Goal: Task Accomplishment & Management: Manage account settings

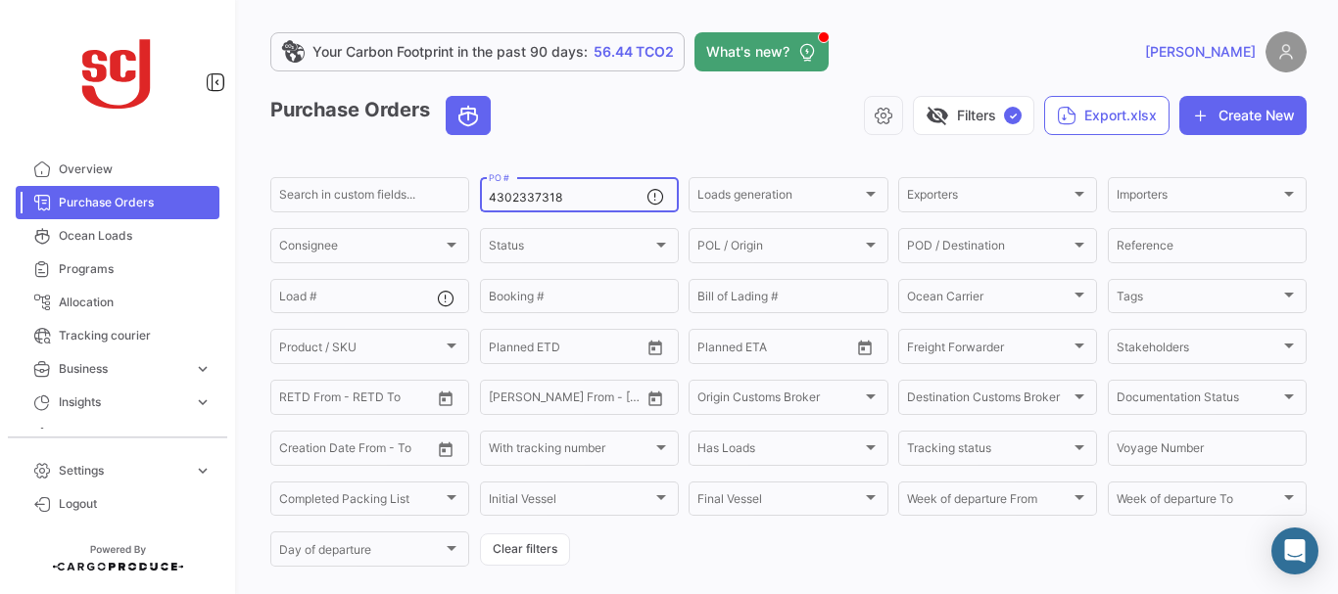
click at [573, 196] on input "4302337318" at bounding box center [568, 198] width 158 height 14
type input "4302329682"
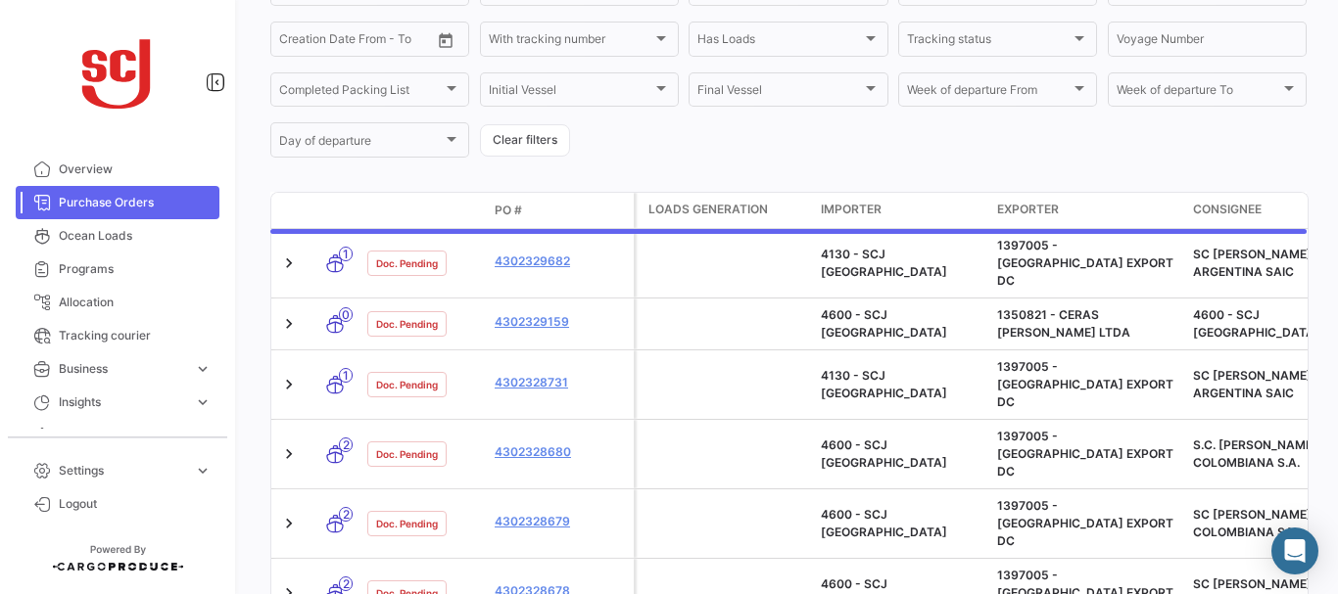
scroll to position [198, 0]
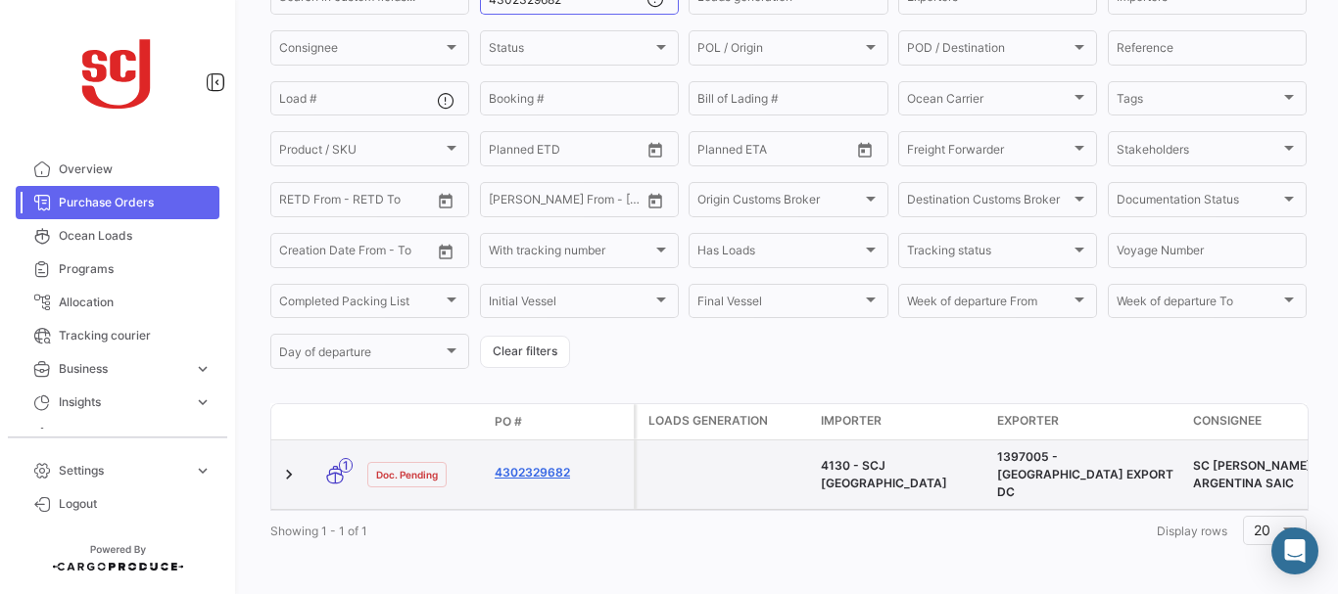
click at [526, 464] on link "4302329682" at bounding box center [559, 473] width 131 height 18
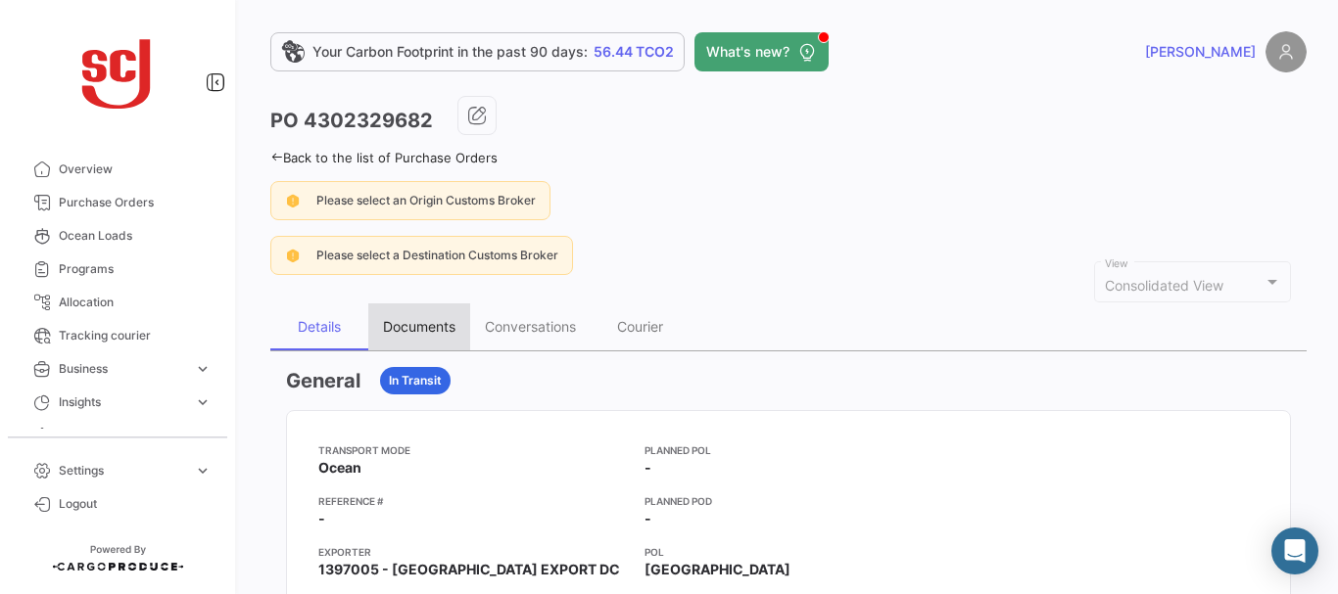
click at [428, 332] on div "Documents" at bounding box center [419, 326] width 72 height 17
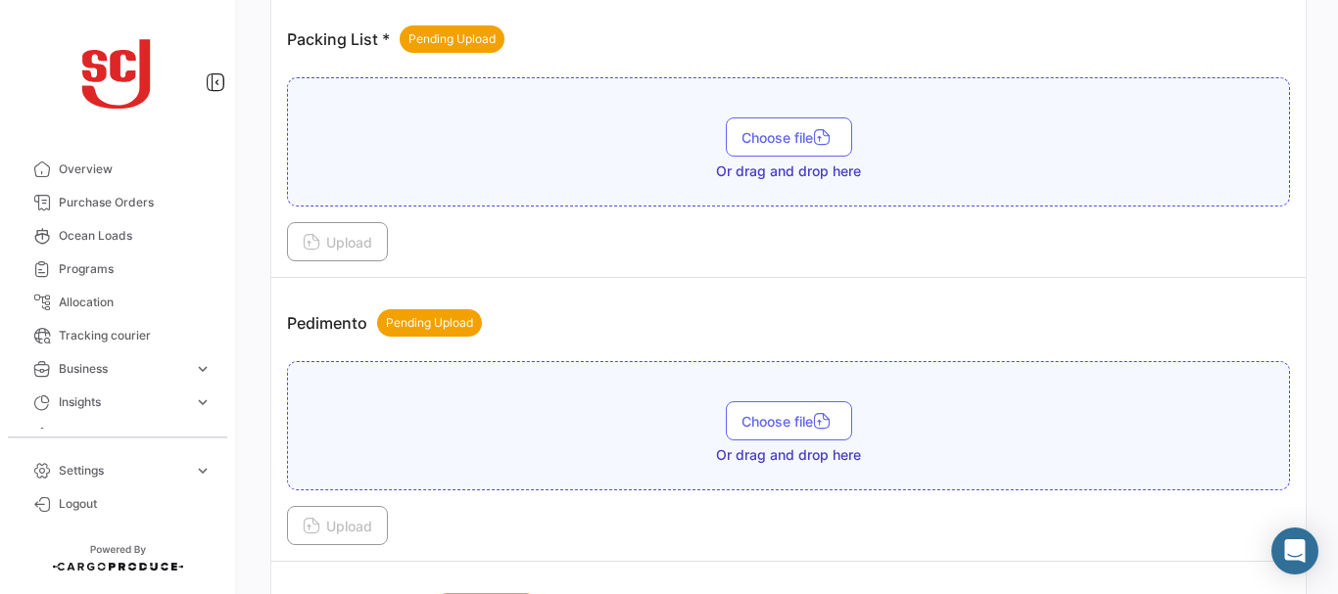
scroll to position [2250, 0]
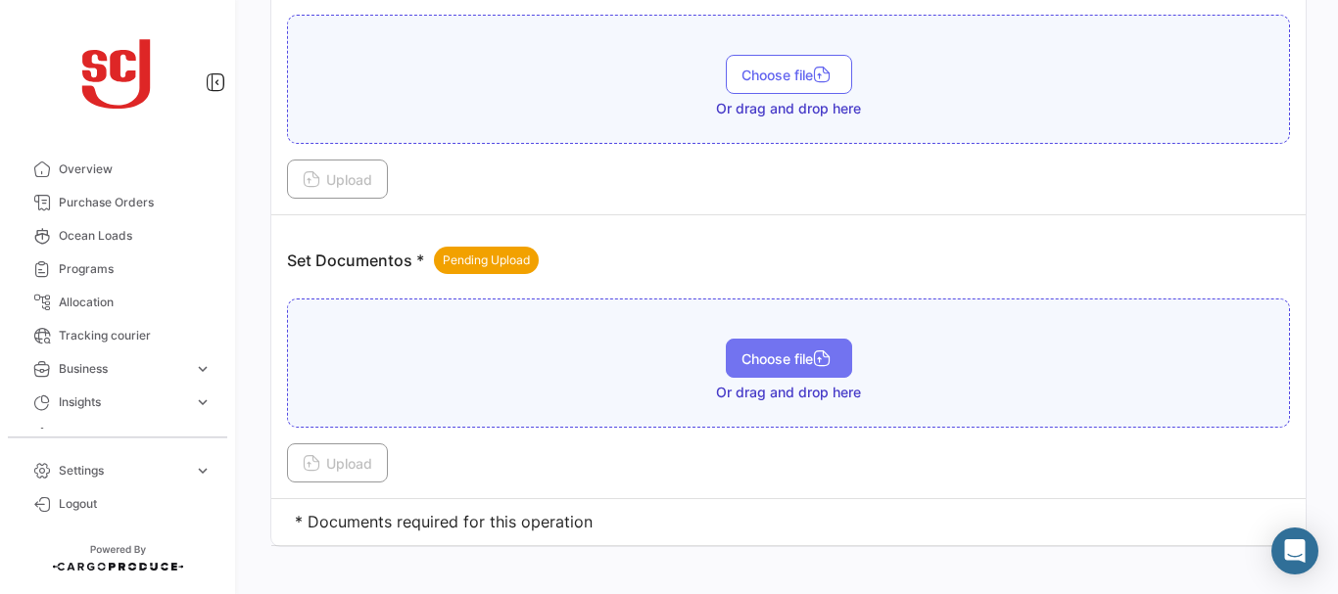
click at [796, 341] on button "Choose file" at bounding box center [789, 358] width 126 height 39
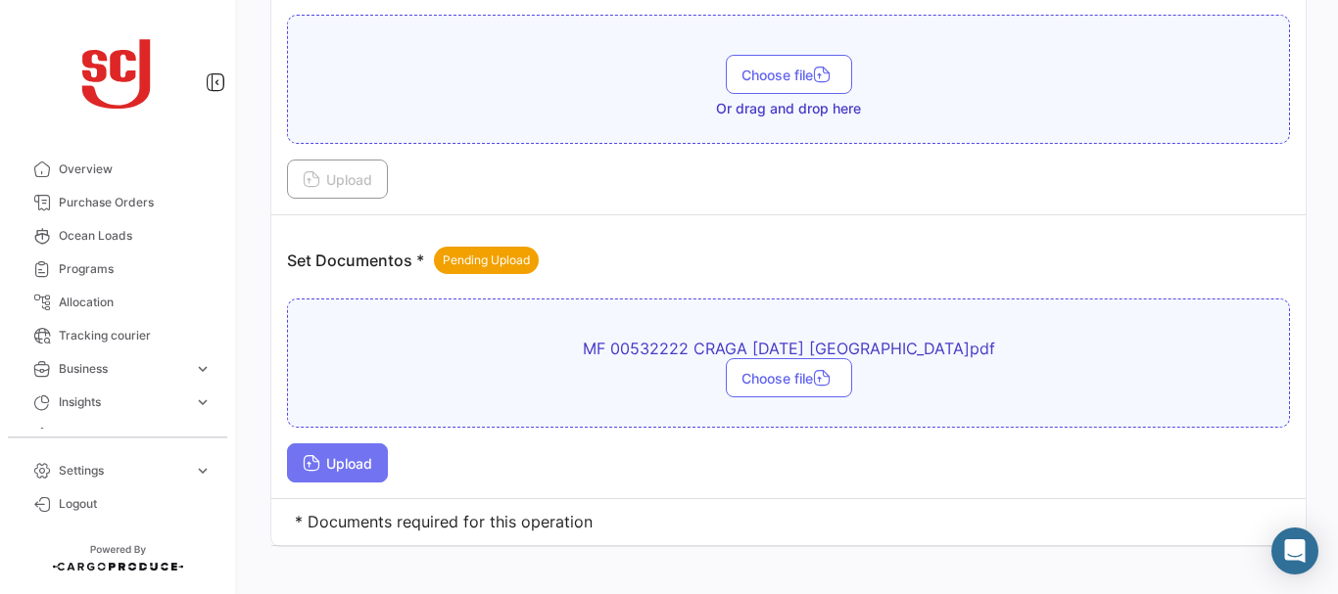
click at [360, 468] on span "Upload" at bounding box center [338, 463] width 70 height 17
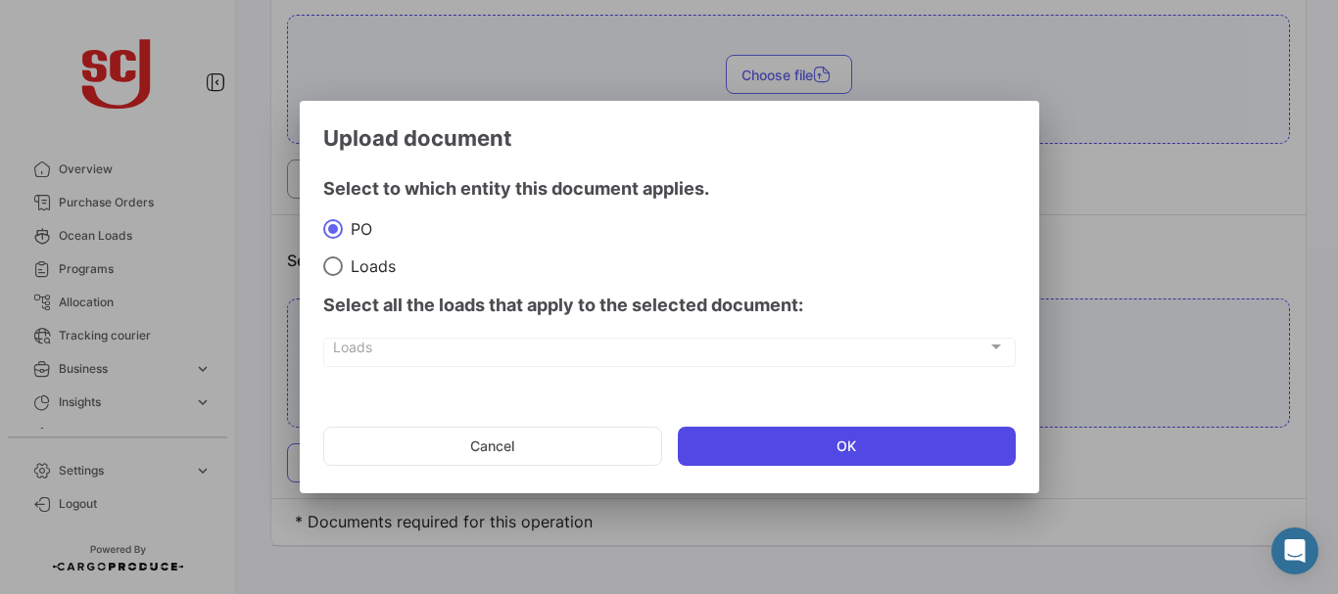
click at [756, 453] on button "OK" at bounding box center [847, 446] width 338 height 39
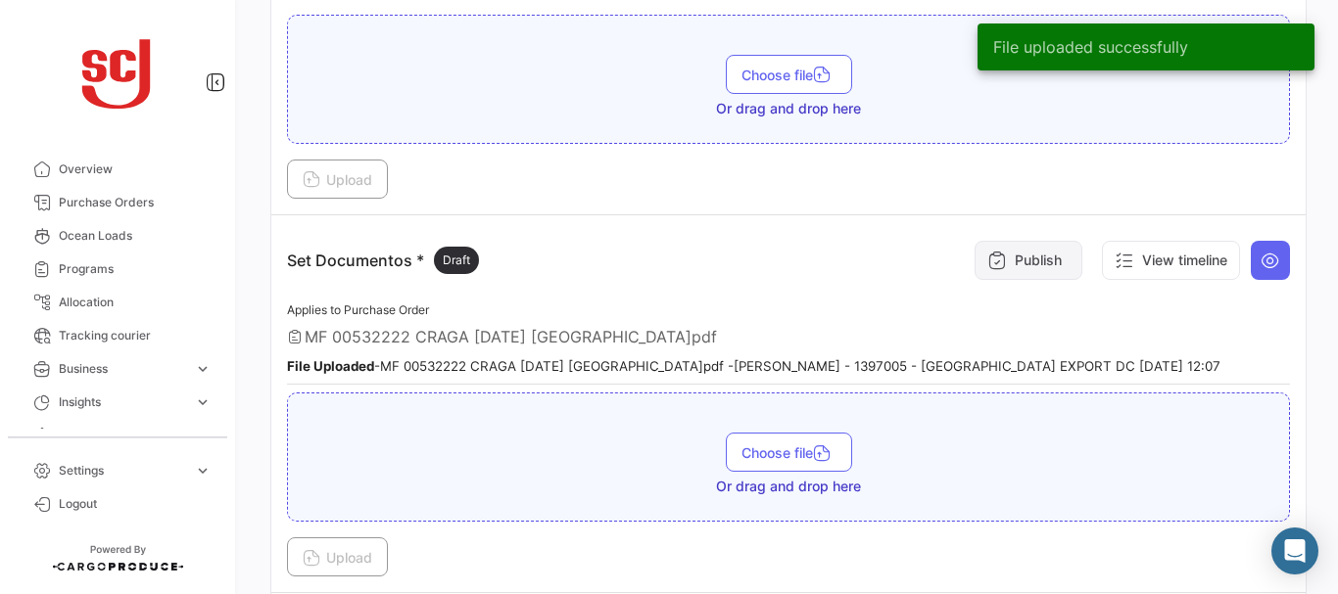
click at [1019, 250] on button "Publish" at bounding box center [1028, 260] width 108 height 39
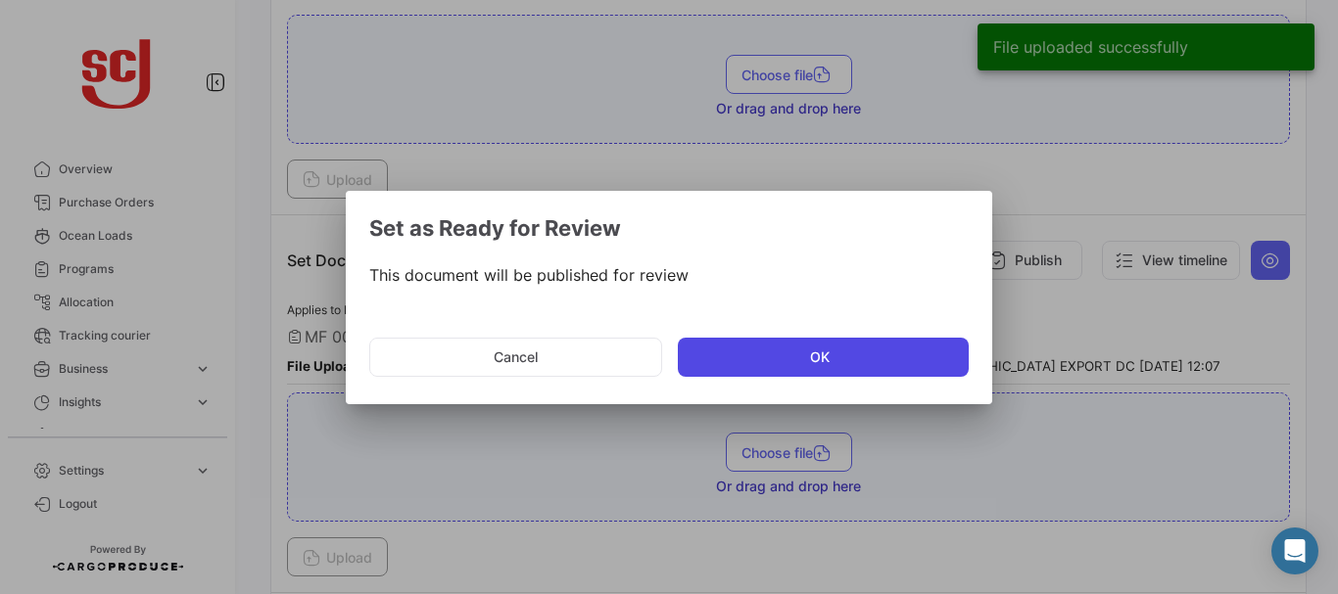
click at [746, 353] on button "OK" at bounding box center [823, 357] width 291 height 39
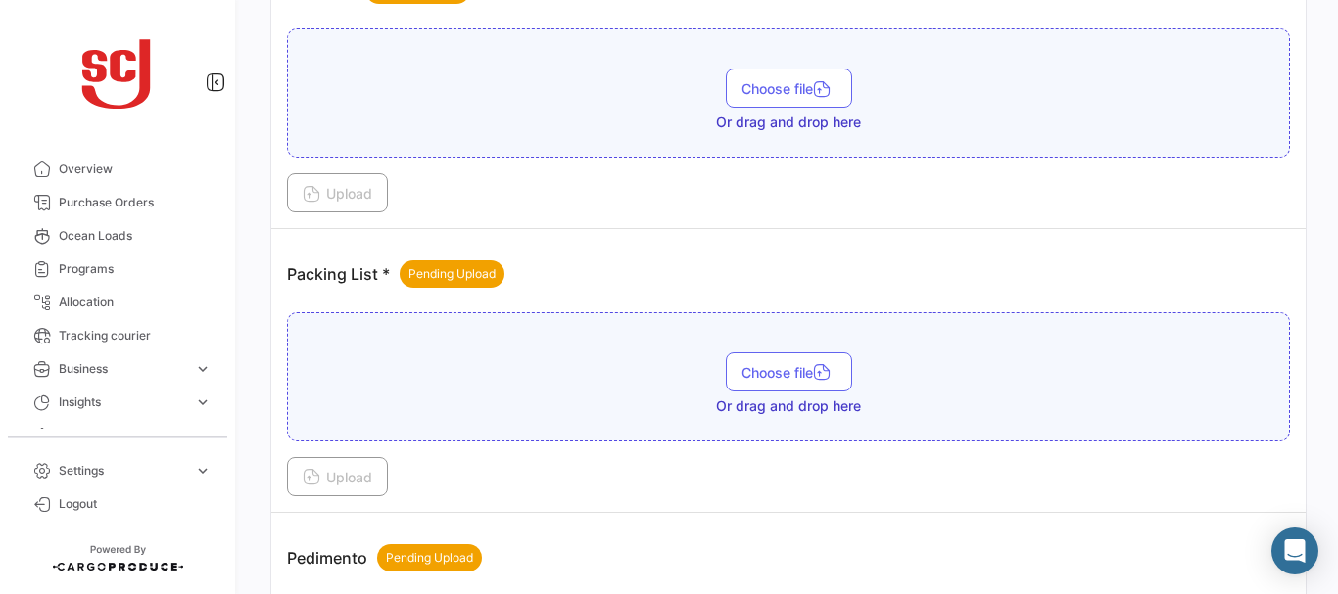
scroll to position [1674, 0]
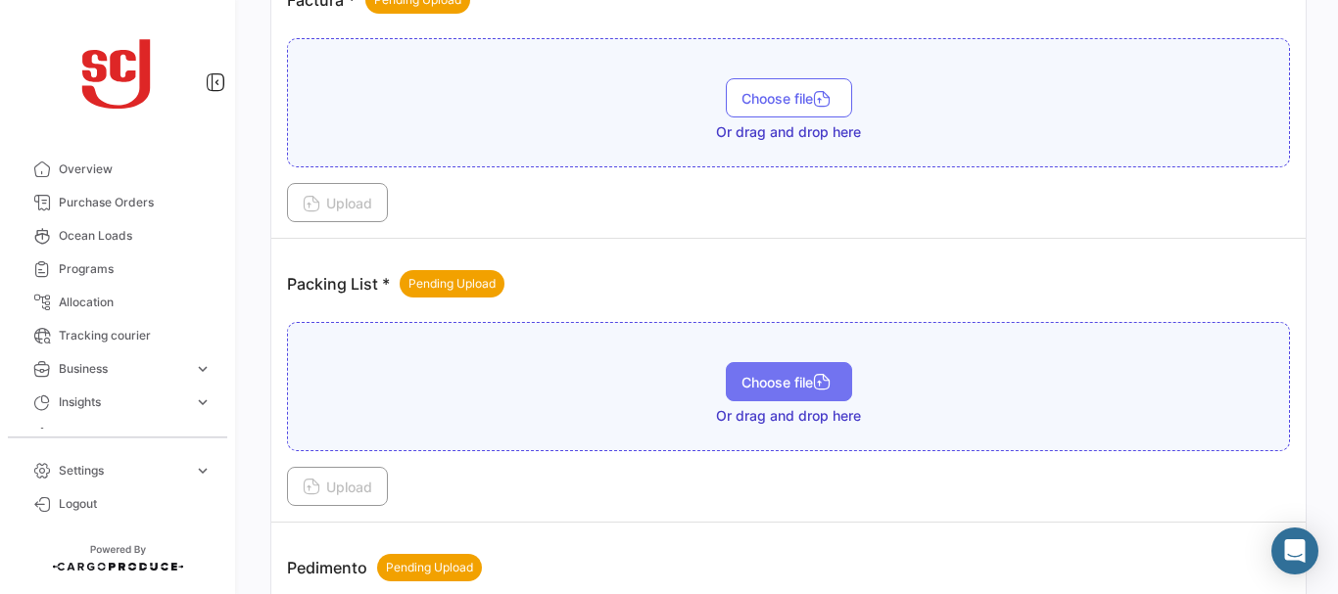
click at [813, 382] on icon "button" at bounding box center [822, 384] width 18 height 18
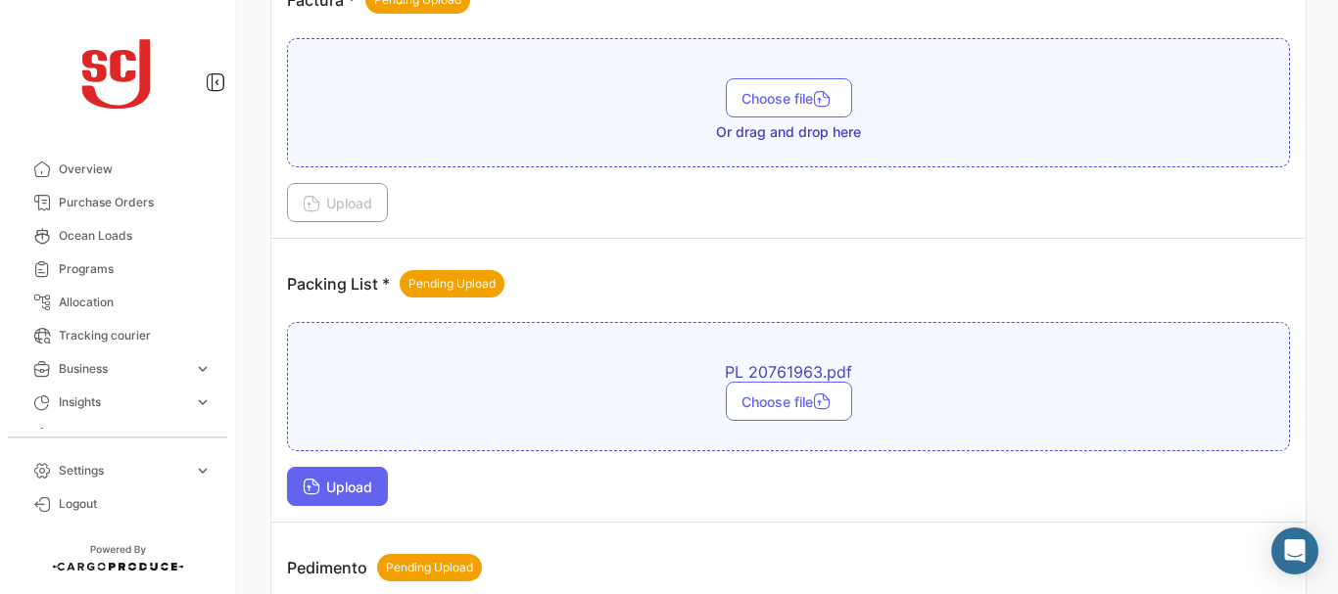
click at [339, 498] on button "Upload" at bounding box center [337, 486] width 101 height 39
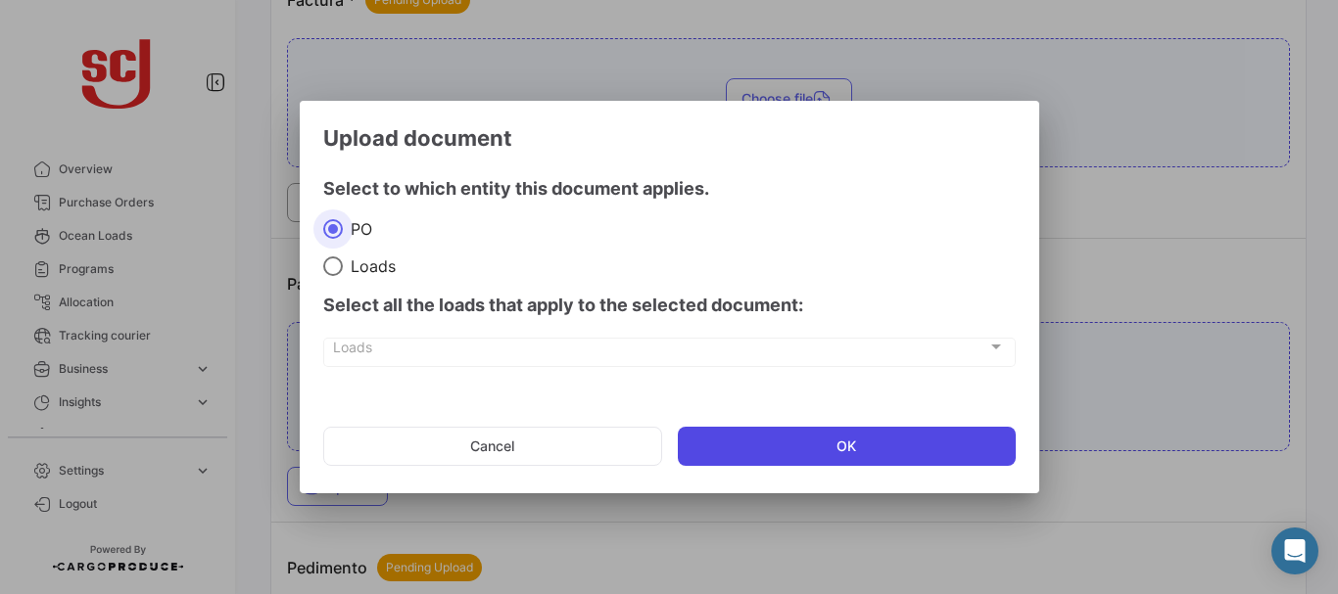
click at [779, 448] on button "OK" at bounding box center [847, 446] width 338 height 39
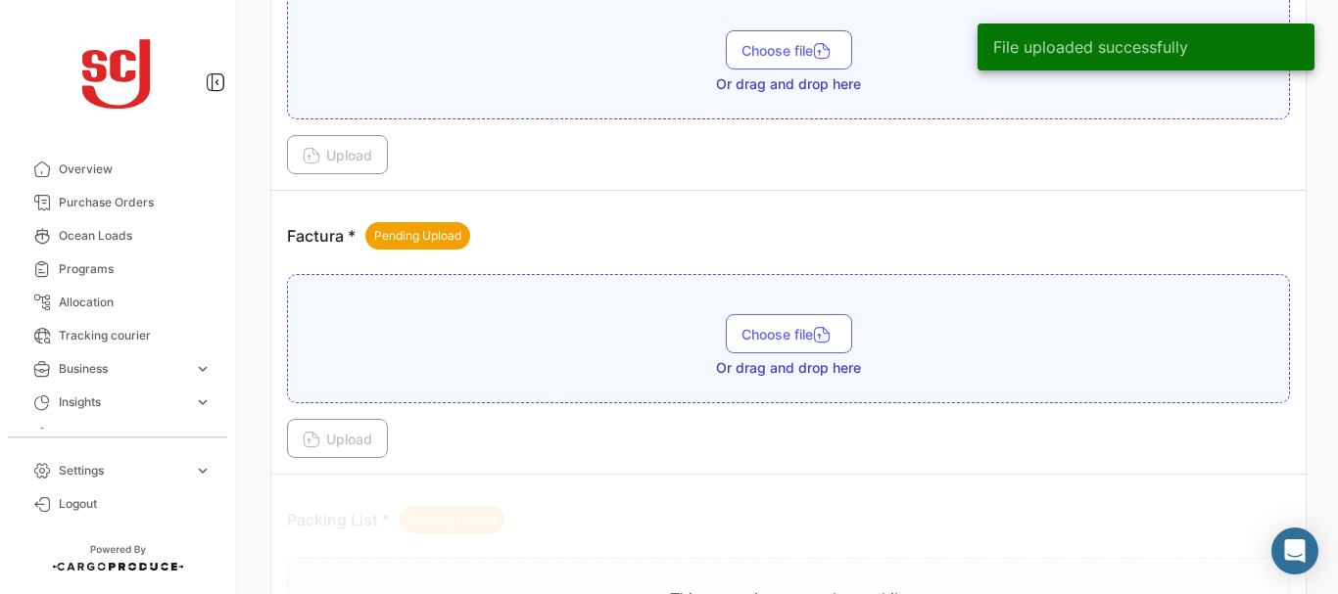
scroll to position [1434, 0]
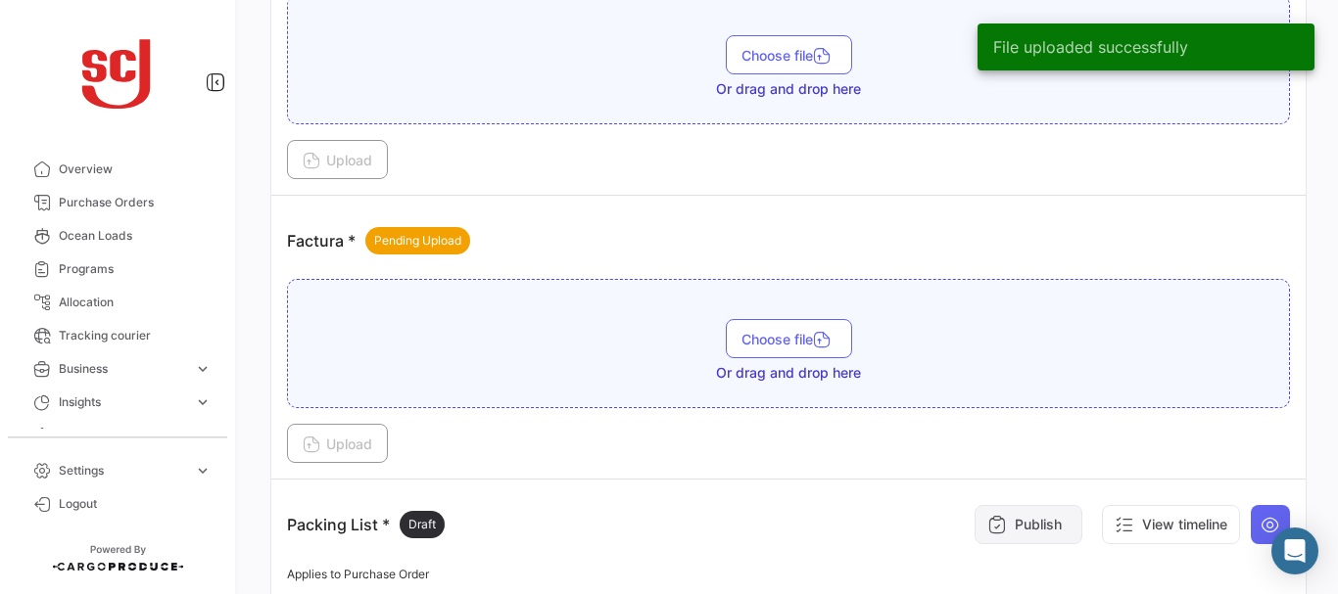
click at [1048, 533] on button "Publish" at bounding box center [1028, 524] width 108 height 39
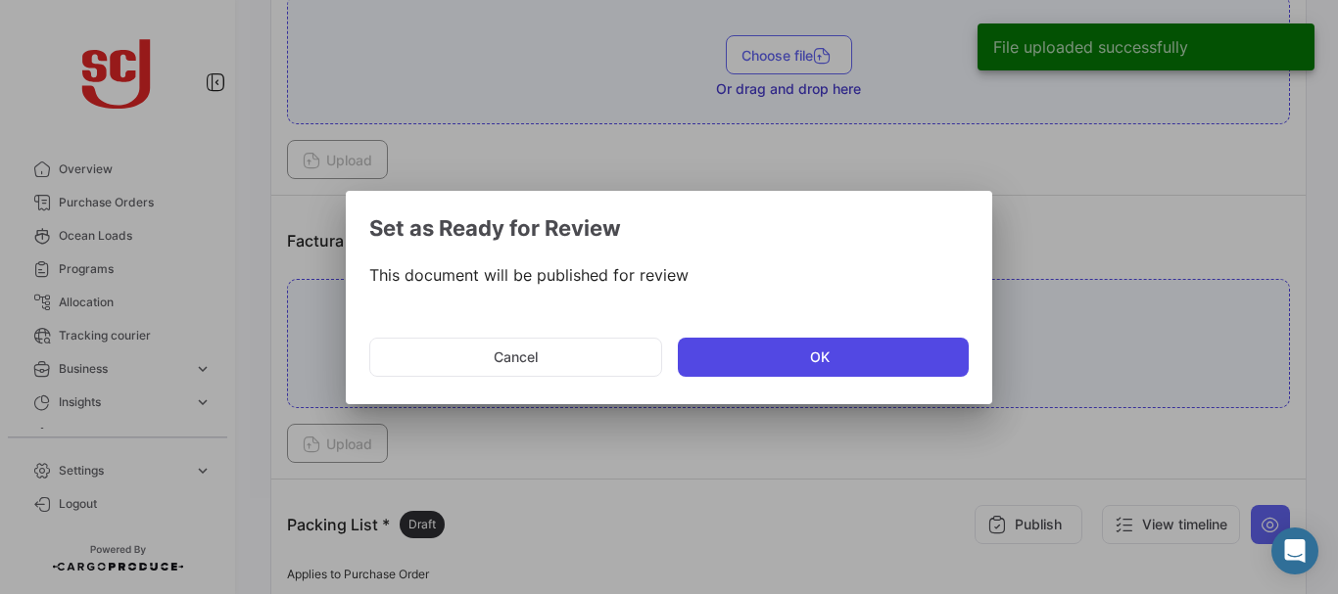
click at [842, 359] on button "OK" at bounding box center [823, 357] width 291 height 39
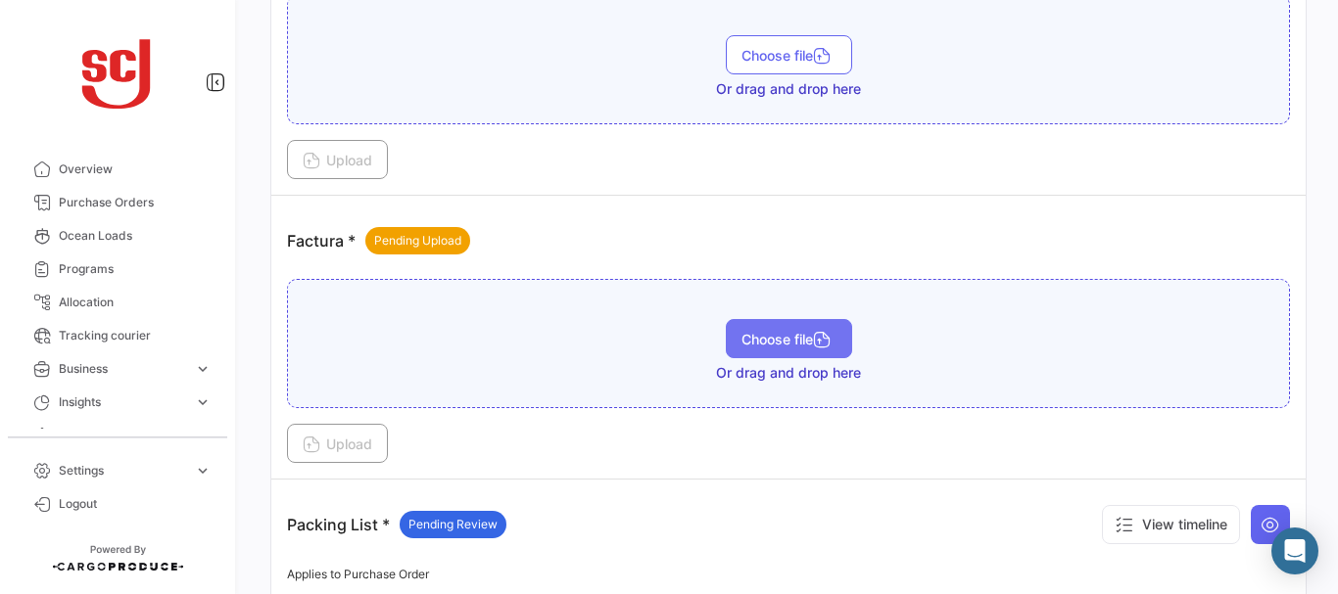
click at [786, 343] on span "Choose file" at bounding box center [788, 339] width 95 height 17
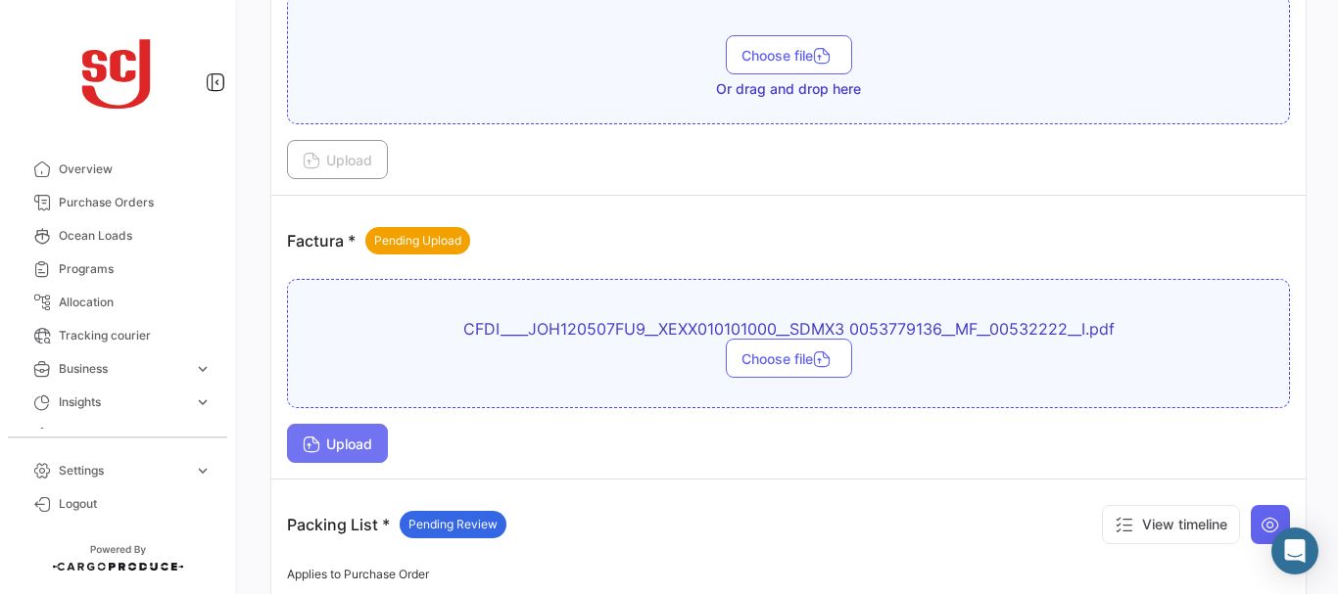
click at [383, 444] on button "Upload" at bounding box center [337, 443] width 101 height 39
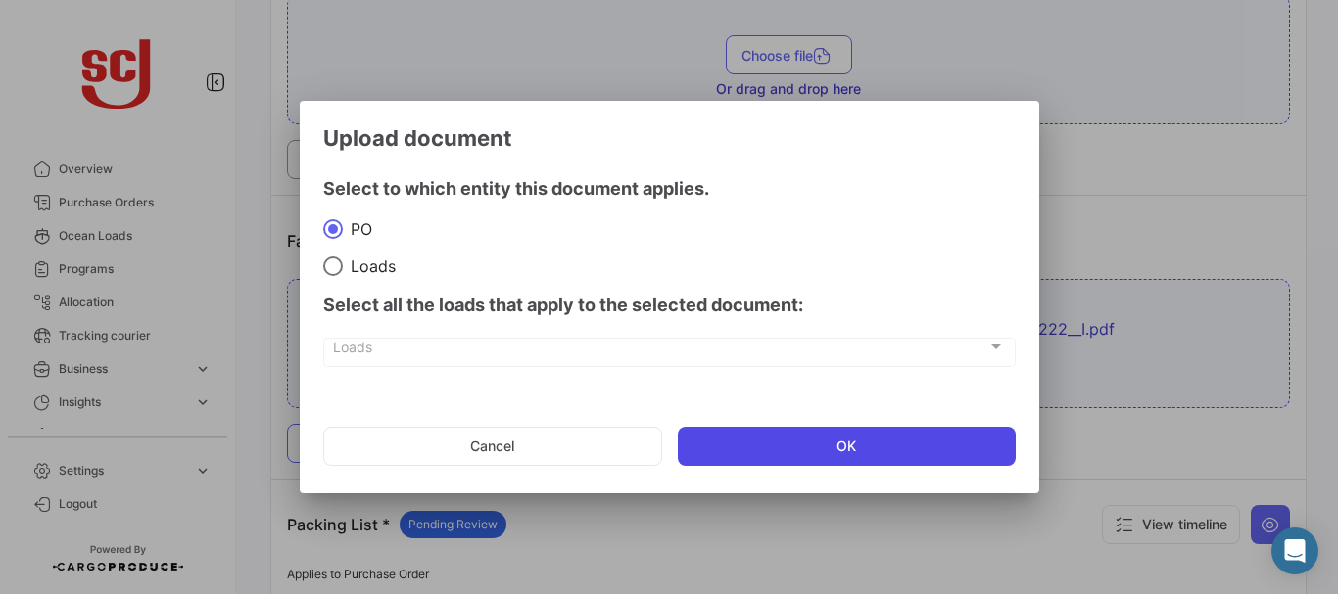
click at [755, 445] on button "OK" at bounding box center [847, 446] width 338 height 39
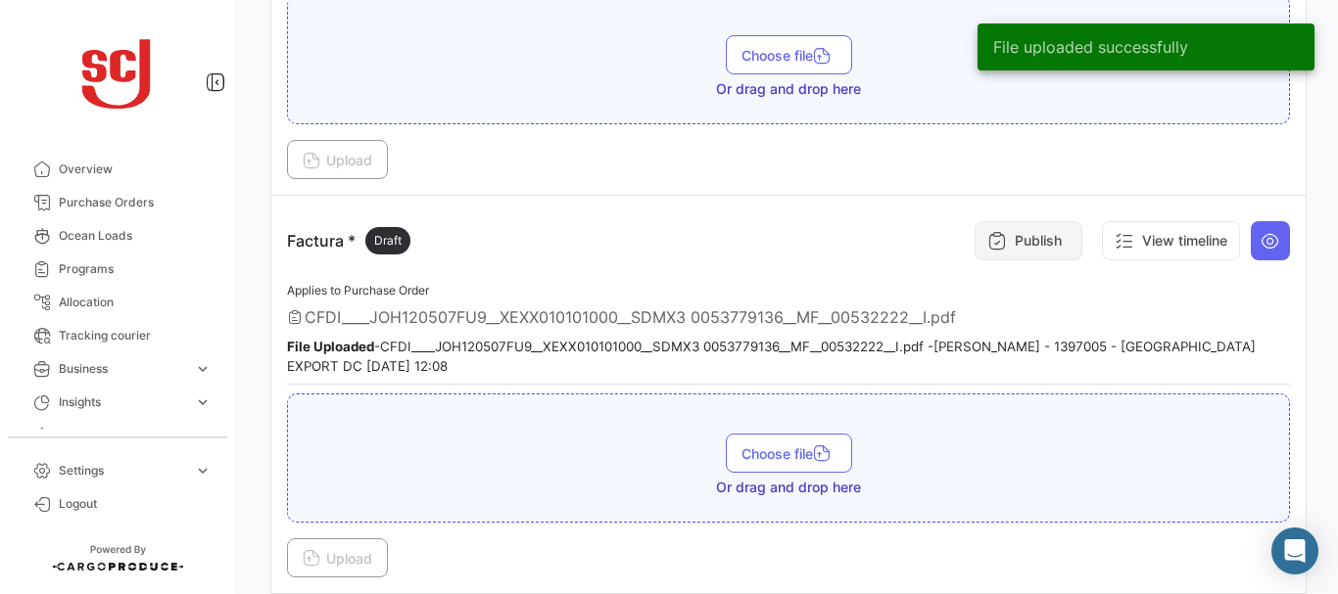
click at [1034, 248] on button "Publish" at bounding box center [1028, 240] width 108 height 39
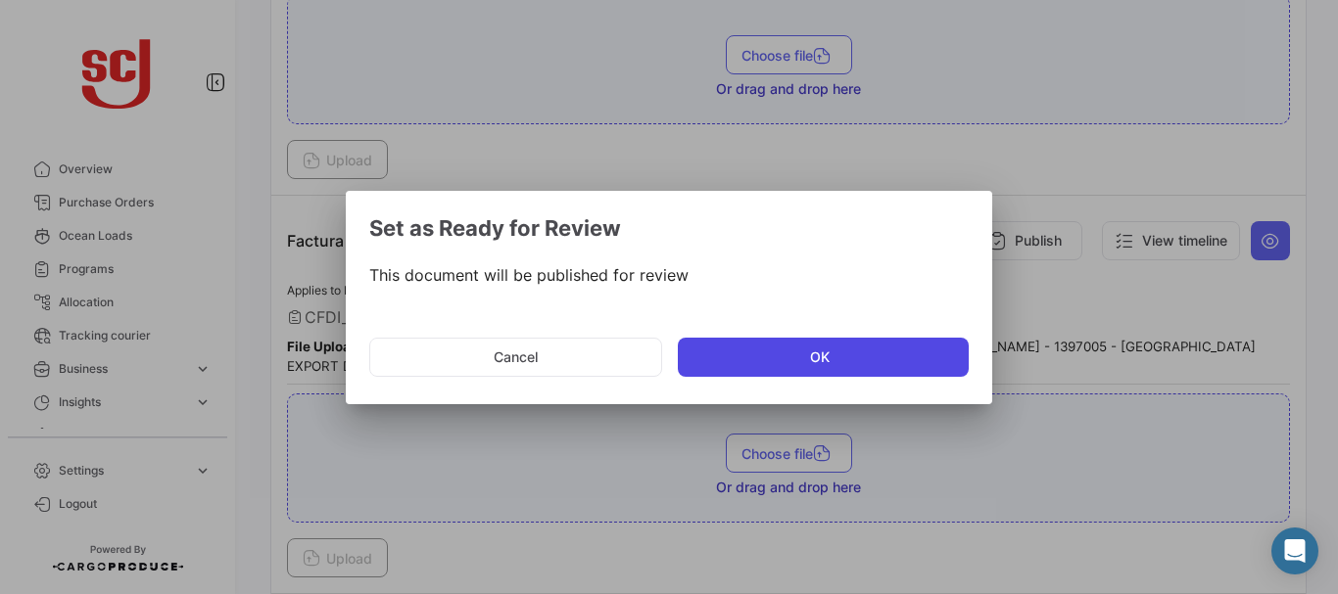
click at [763, 368] on button "OK" at bounding box center [823, 357] width 291 height 39
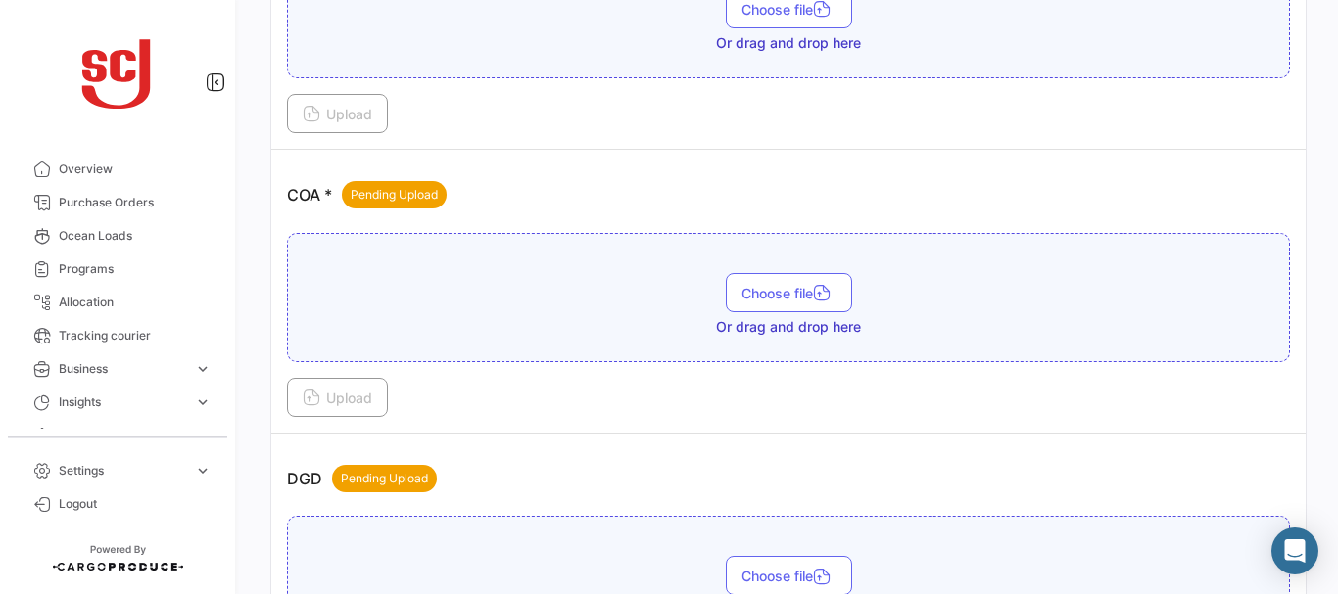
scroll to position [907, 0]
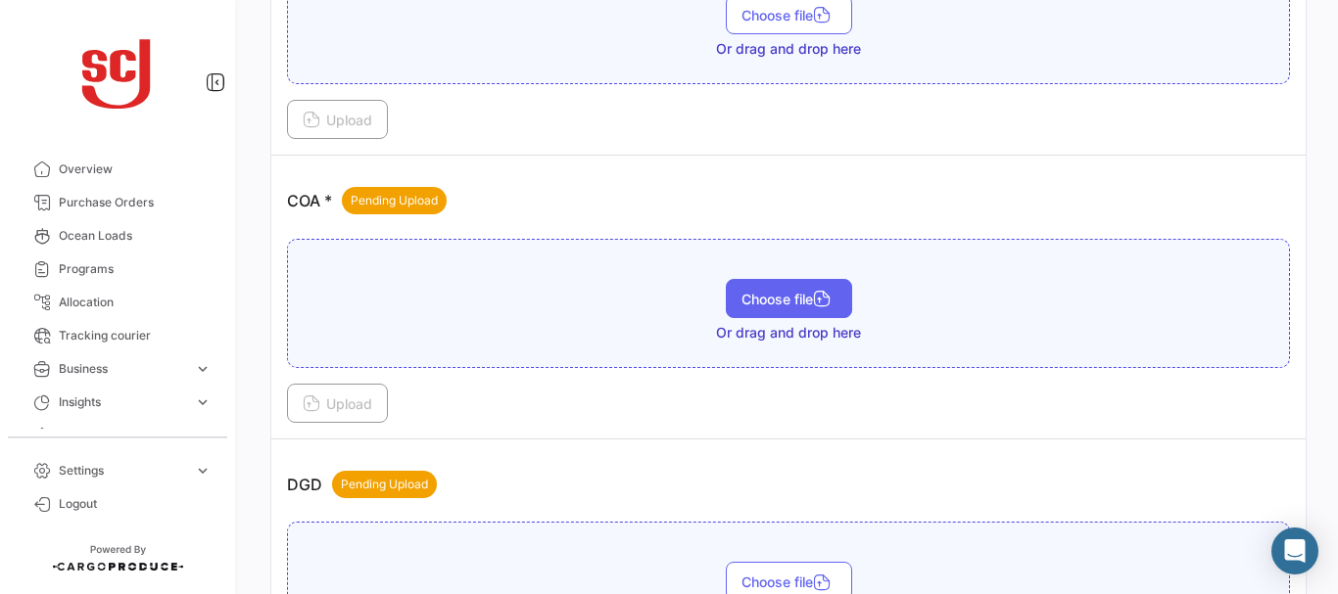
click at [803, 302] on span "Choose file" at bounding box center [788, 299] width 95 height 17
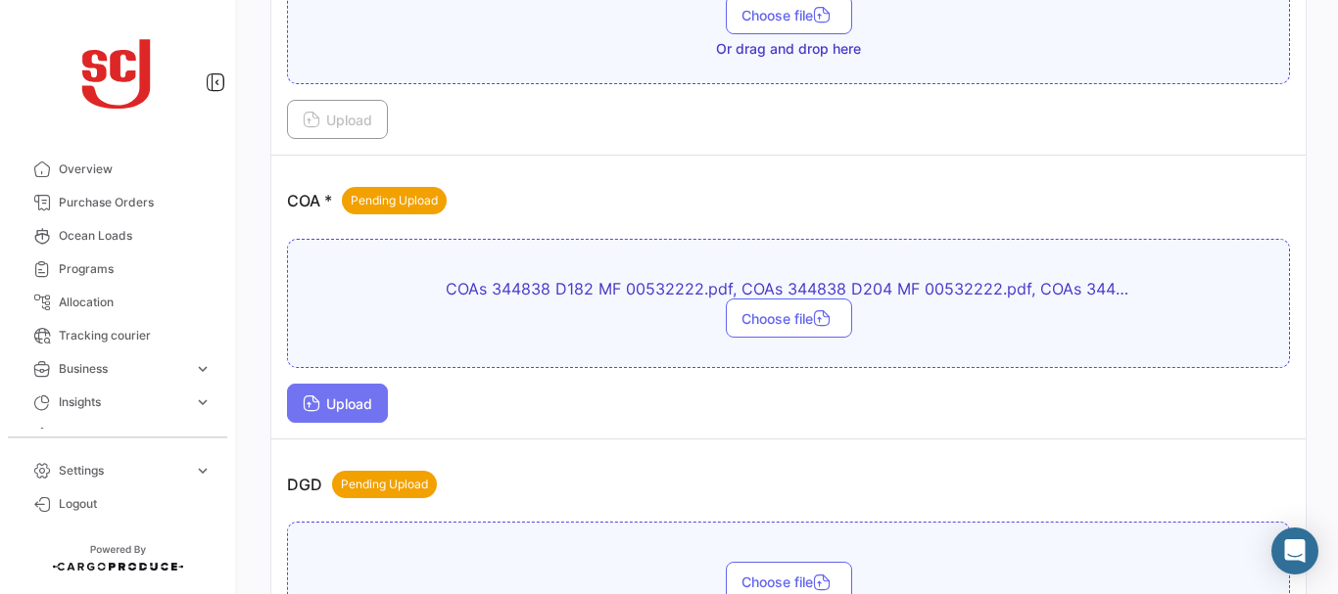
click at [347, 392] on button "Upload" at bounding box center [337, 403] width 101 height 39
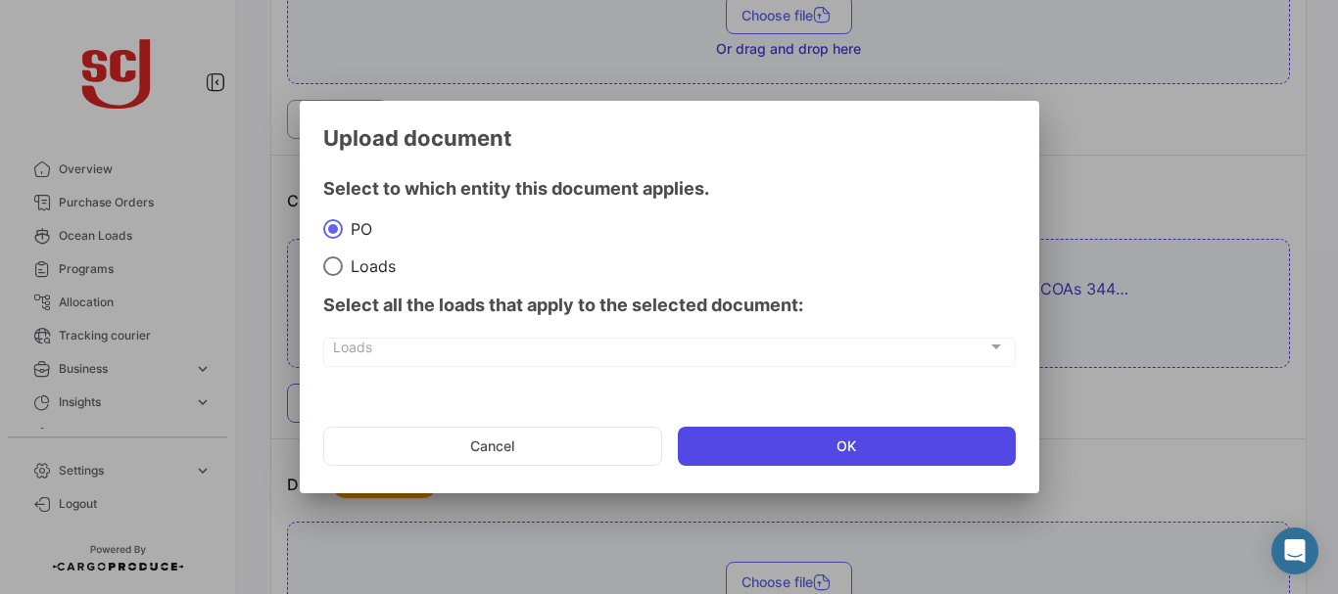
click at [750, 448] on button "OK" at bounding box center [847, 446] width 338 height 39
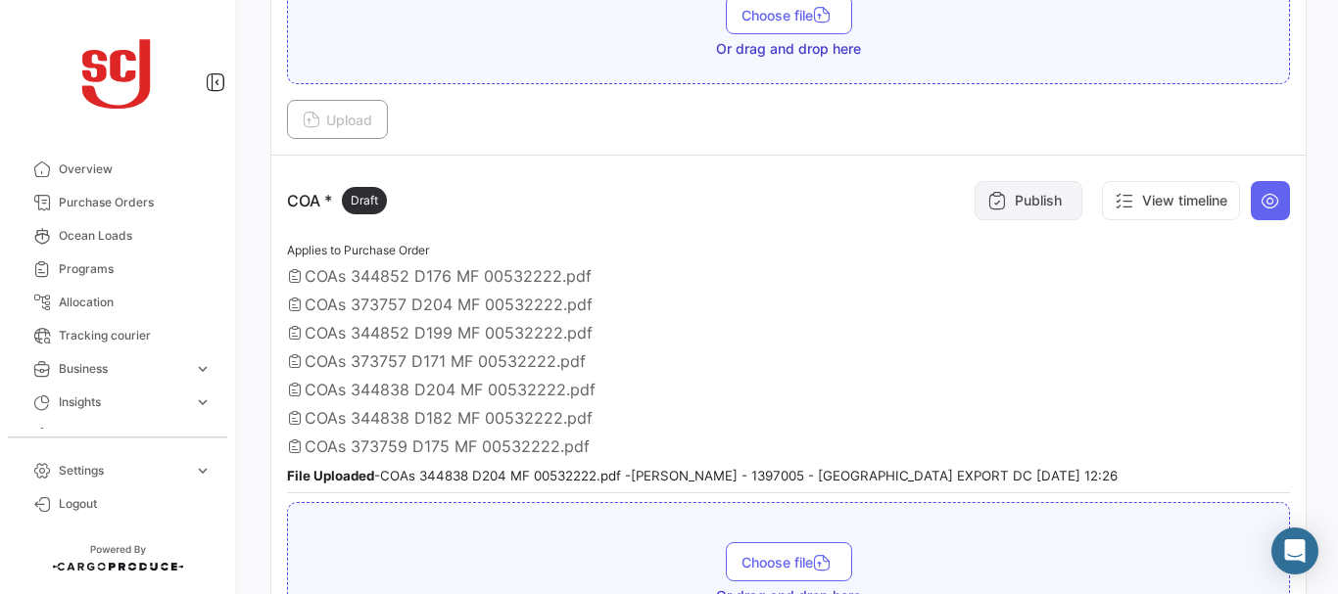
click at [1015, 198] on button "Publish" at bounding box center [1028, 200] width 108 height 39
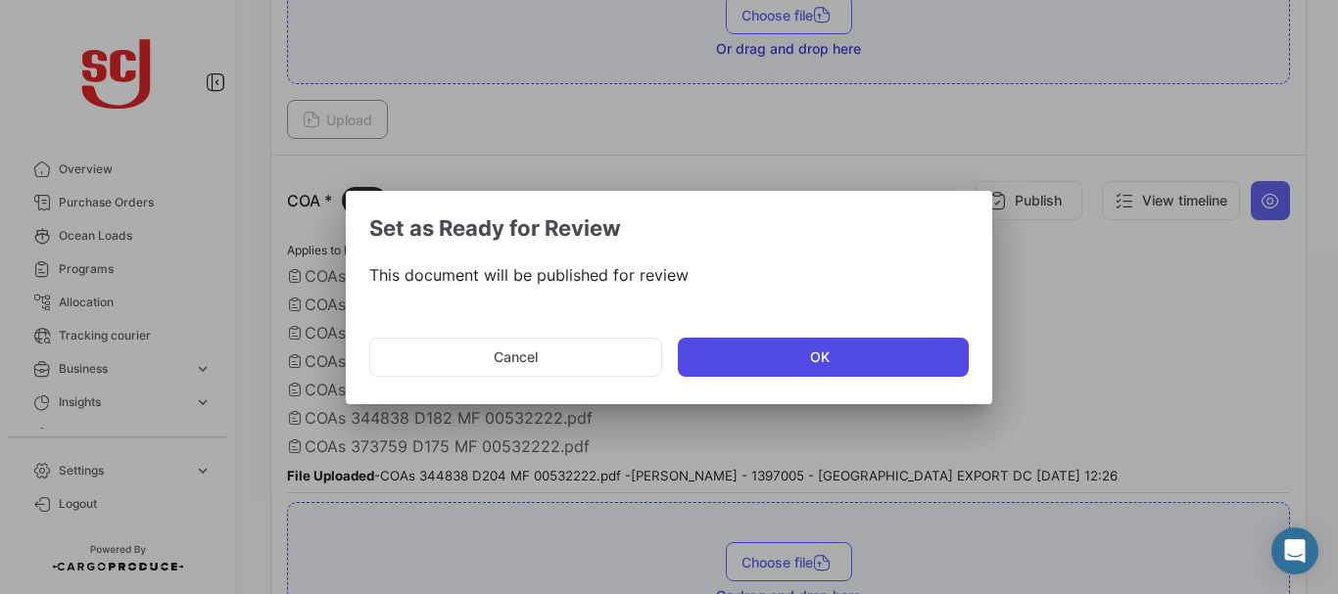
click at [776, 352] on button "OK" at bounding box center [823, 357] width 291 height 39
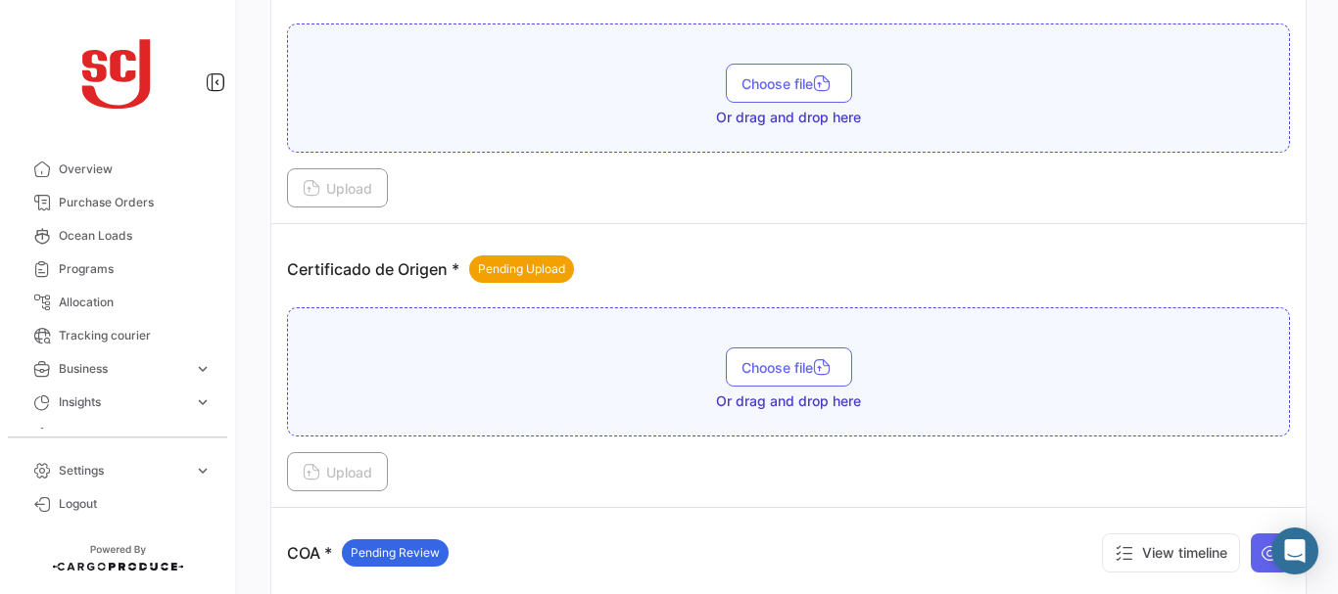
scroll to position [548, 0]
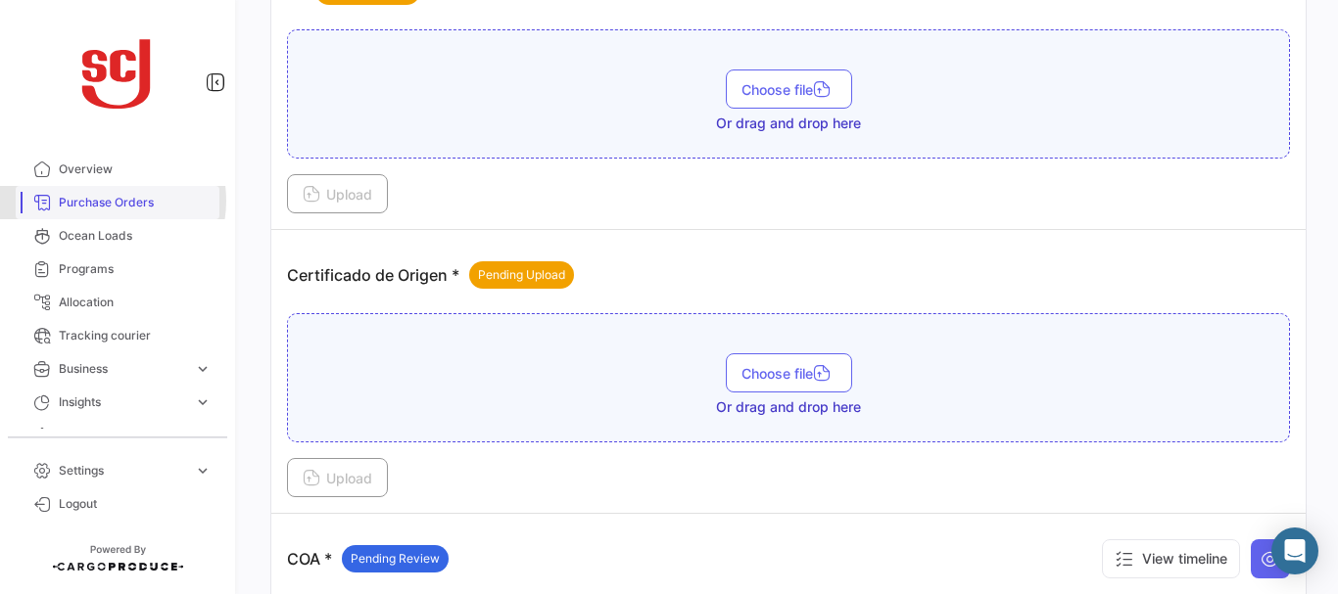
click at [102, 201] on span "Purchase Orders" at bounding box center [135, 203] width 153 height 18
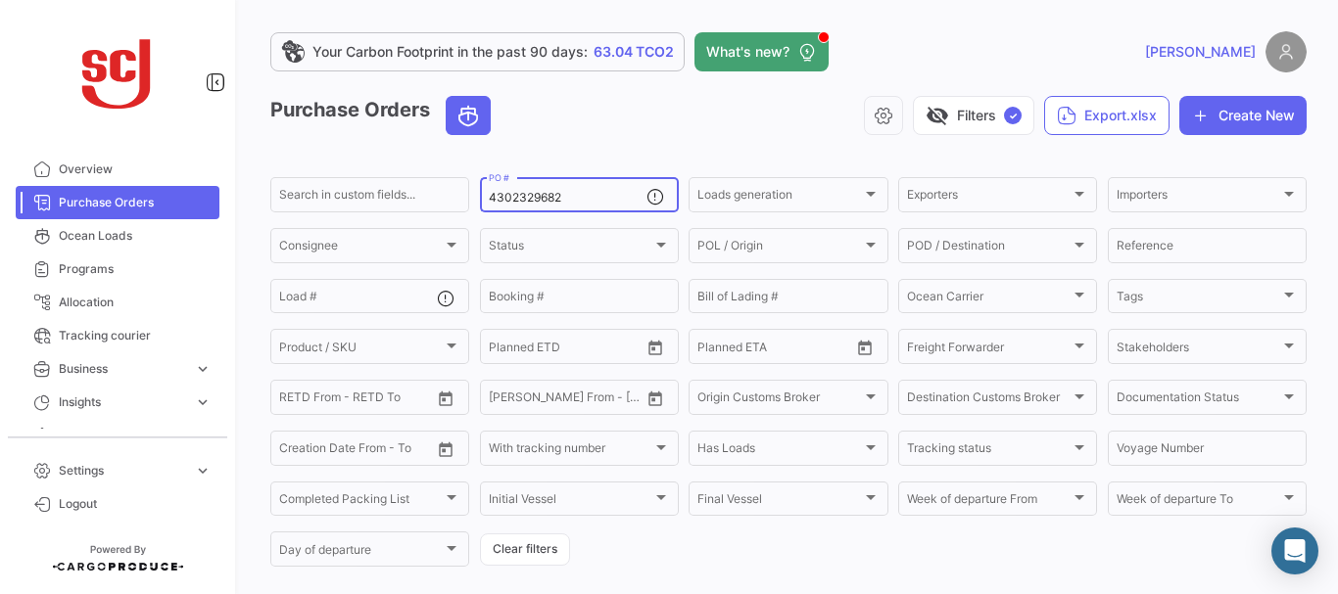
click at [559, 194] on input "4302329682" at bounding box center [568, 198] width 158 height 14
type input "4302334521"
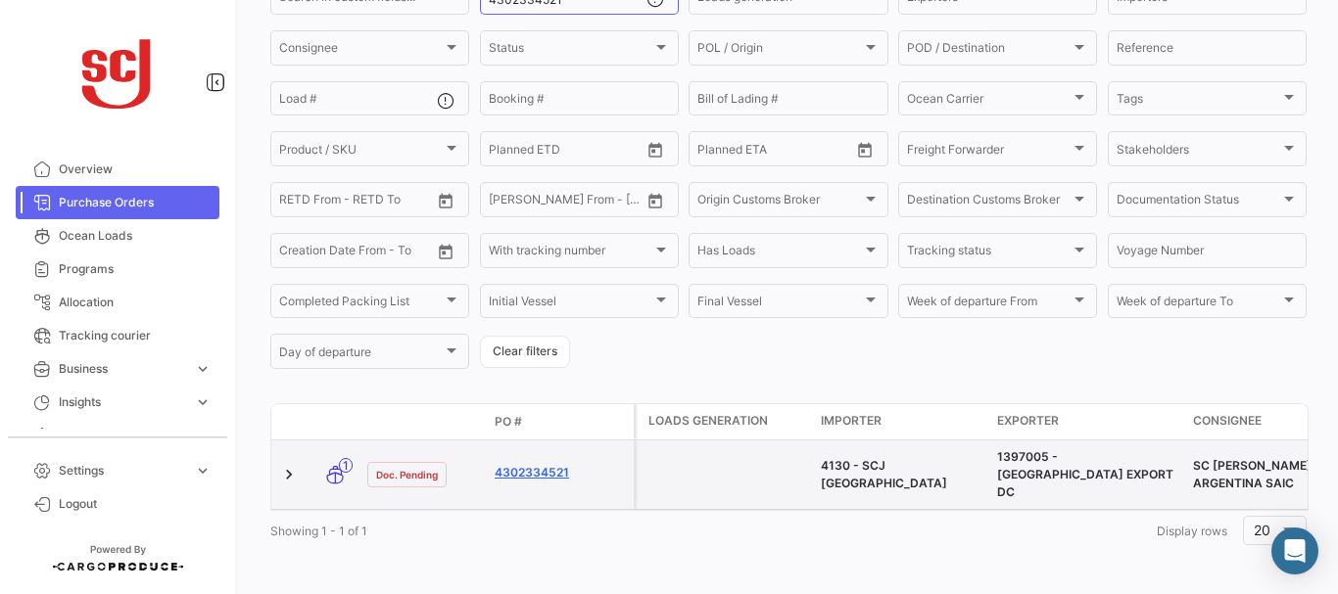
click at [545, 466] on link "4302334521" at bounding box center [559, 473] width 131 height 18
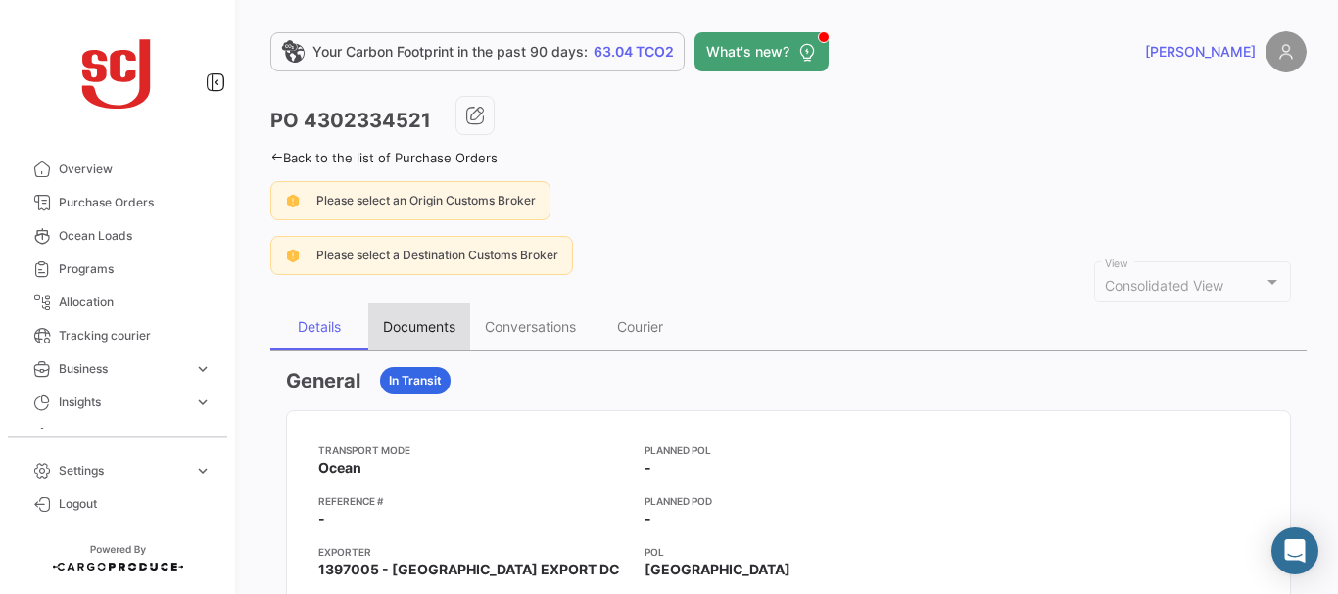
click at [428, 317] on div "Documents" at bounding box center [419, 327] width 102 height 47
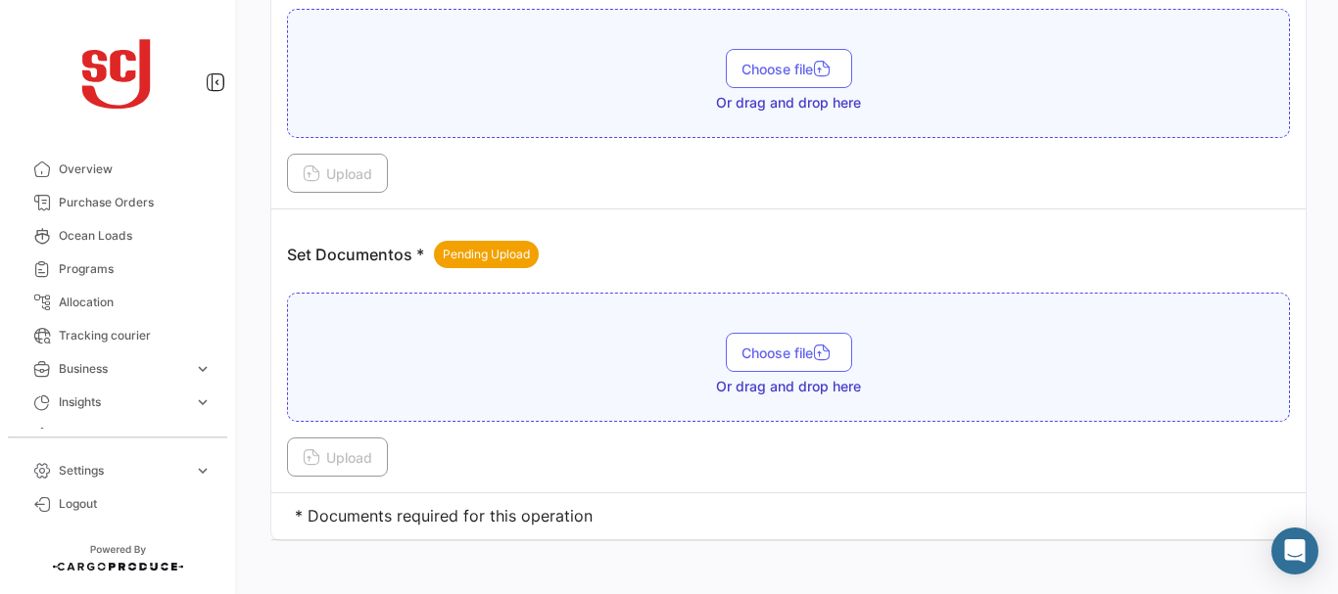
scroll to position [2266, 0]
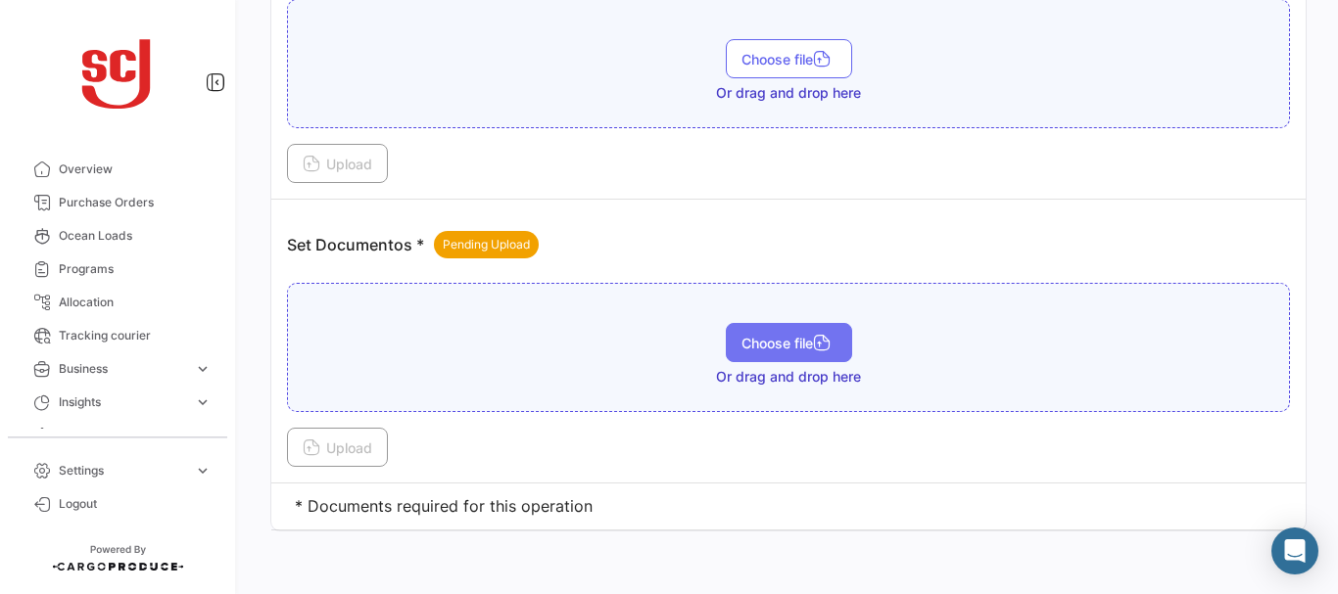
click at [749, 347] on span "Choose file" at bounding box center [788, 343] width 95 height 17
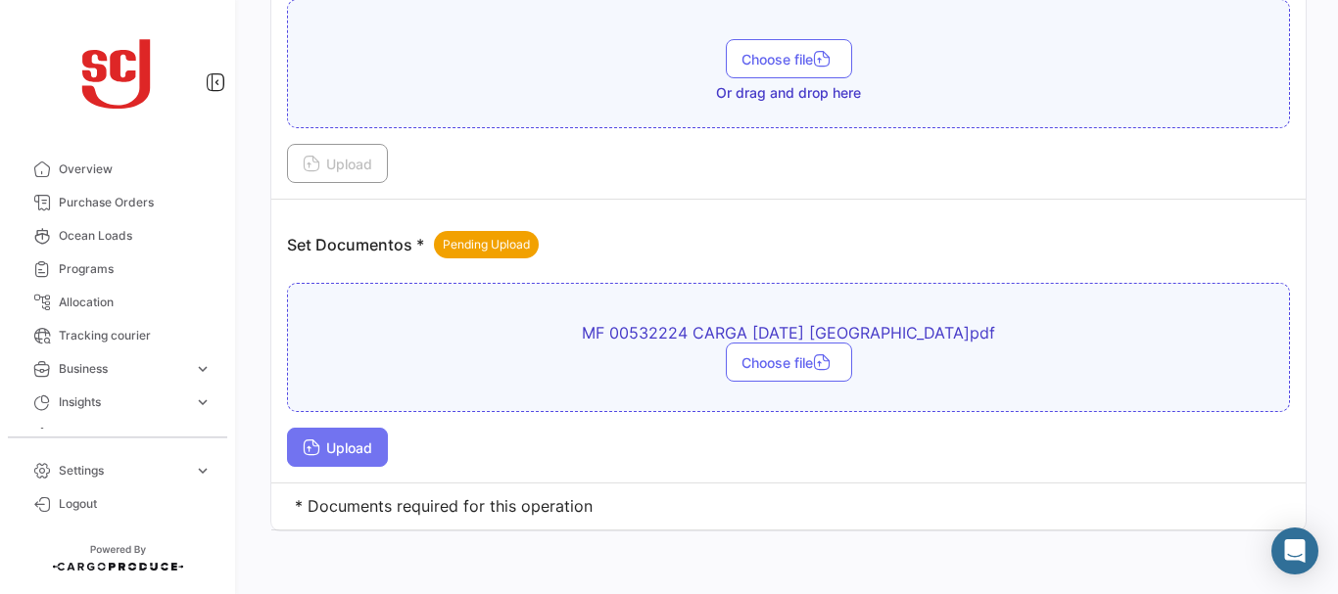
click at [354, 451] on span "Upload" at bounding box center [338, 448] width 70 height 17
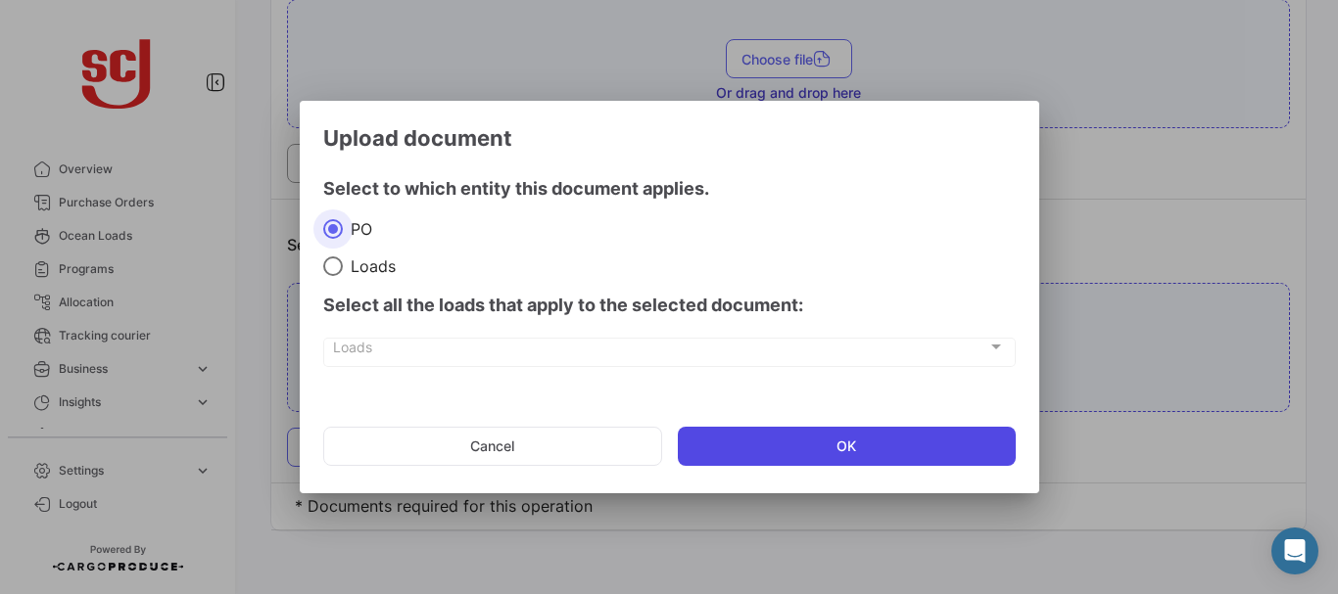
click at [813, 461] on button "OK" at bounding box center [847, 446] width 338 height 39
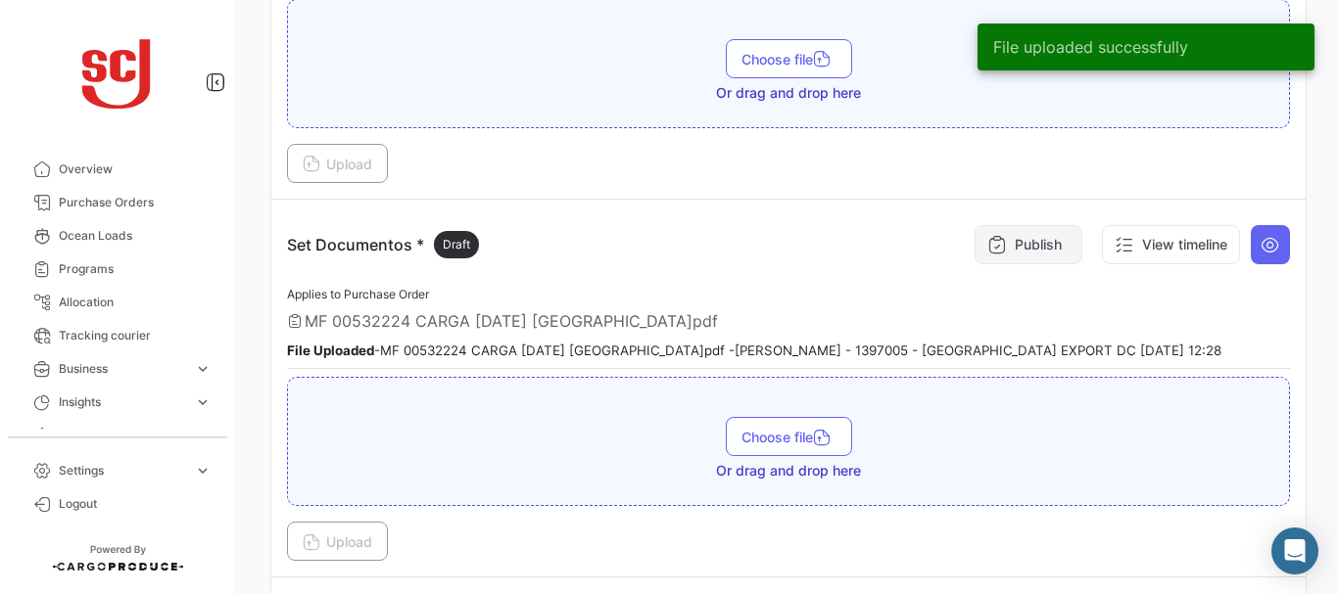
click at [1041, 244] on button "Publish" at bounding box center [1028, 244] width 108 height 39
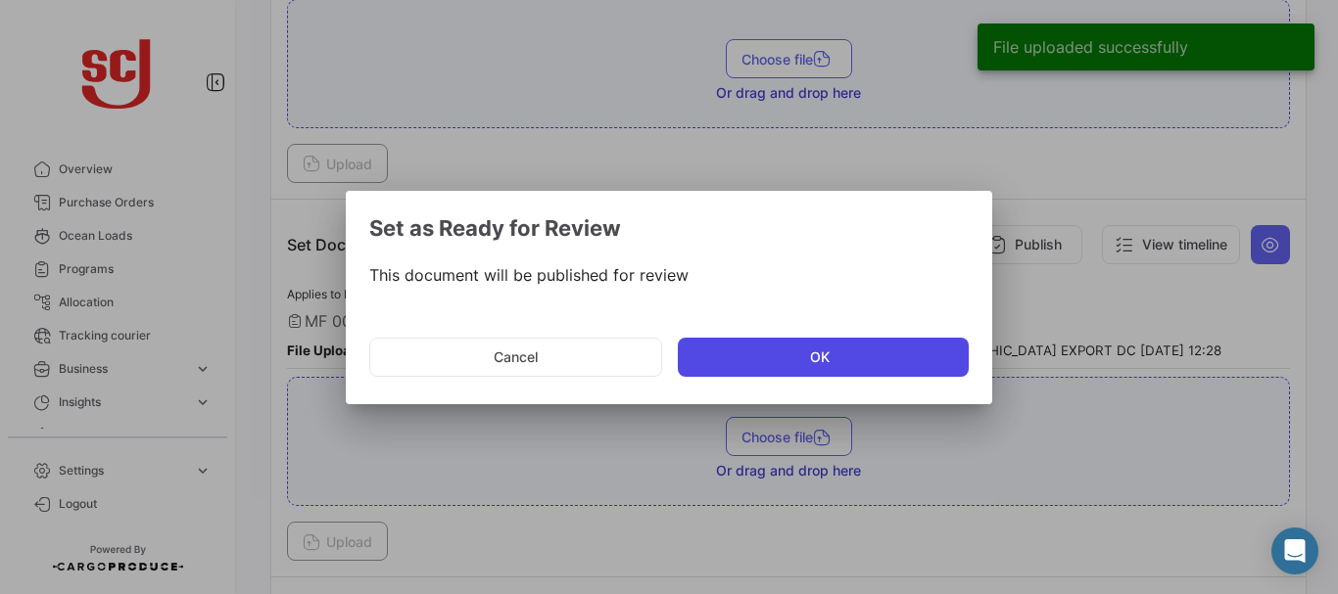
click at [794, 349] on button "OK" at bounding box center [823, 357] width 291 height 39
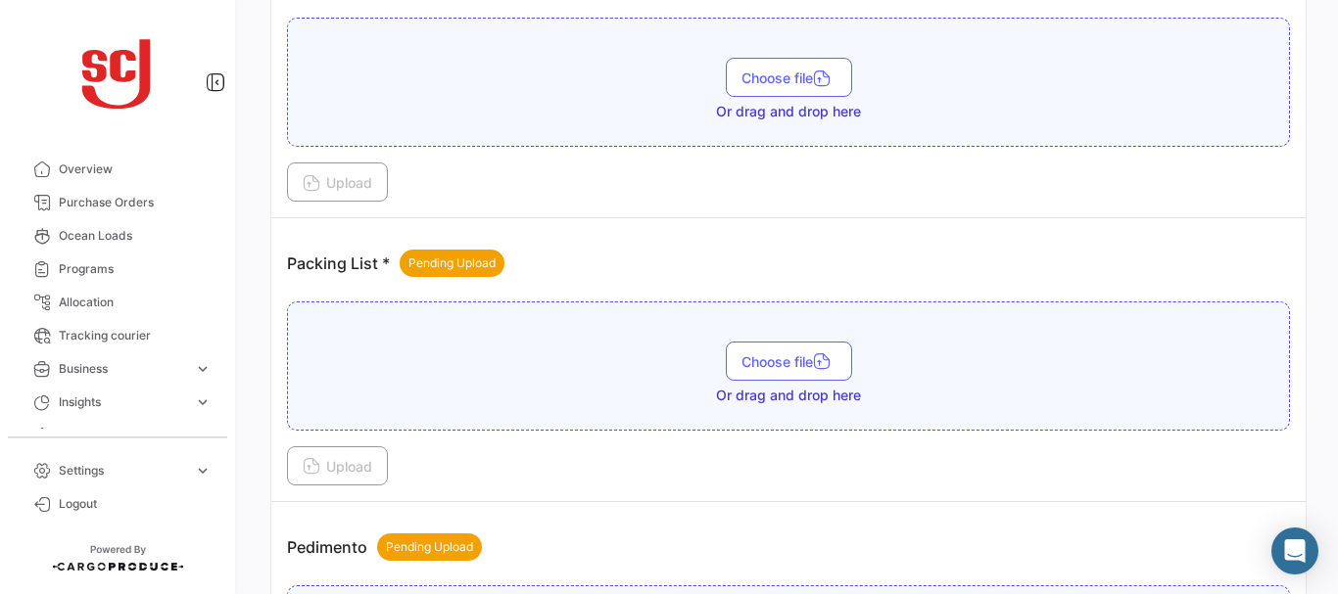
scroll to position [1680, 0]
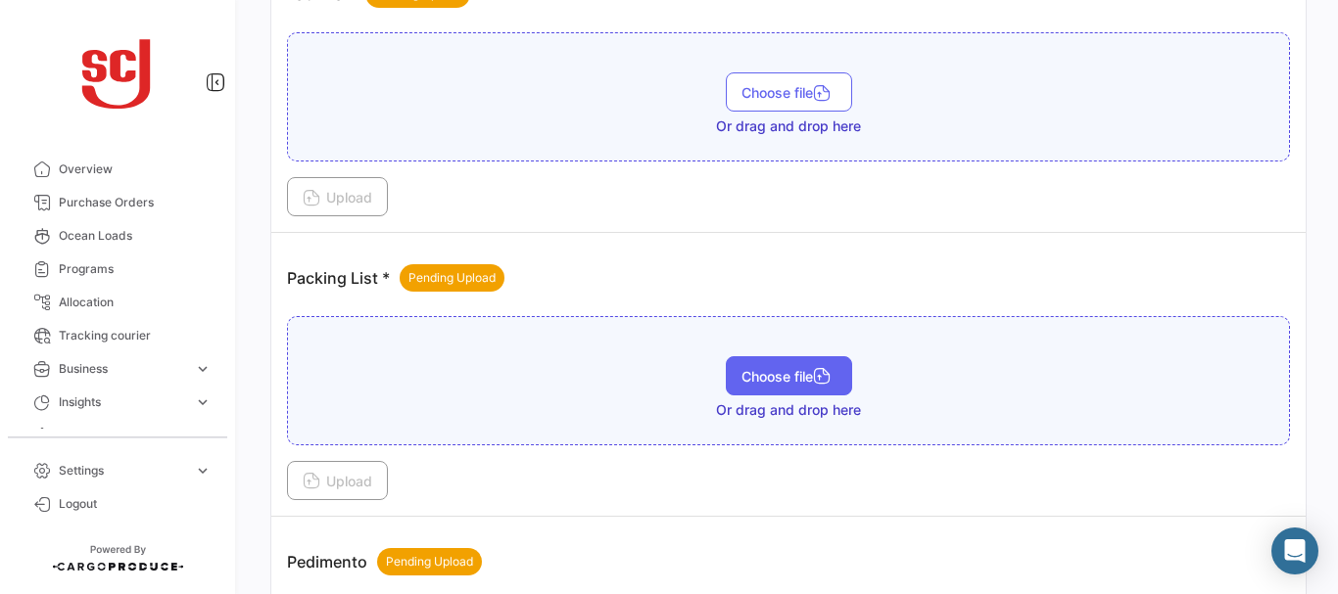
click at [774, 366] on button "Choose file" at bounding box center [789, 375] width 126 height 39
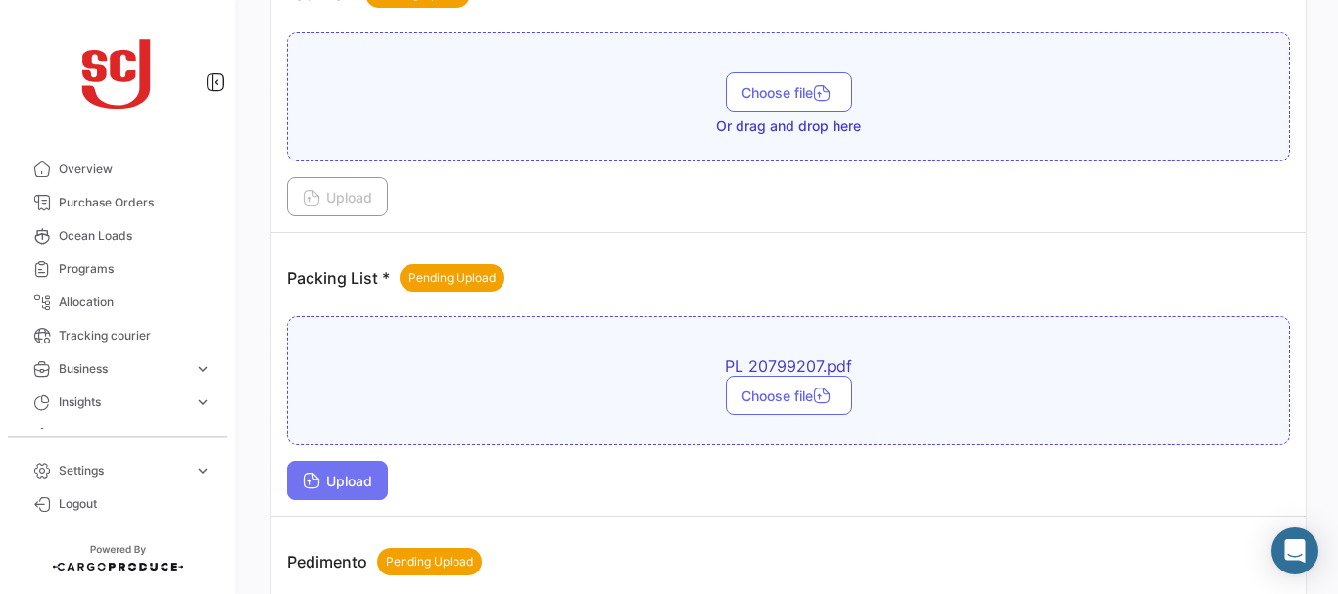
click at [335, 492] on button "Upload" at bounding box center [337, 480] width 101 height 39
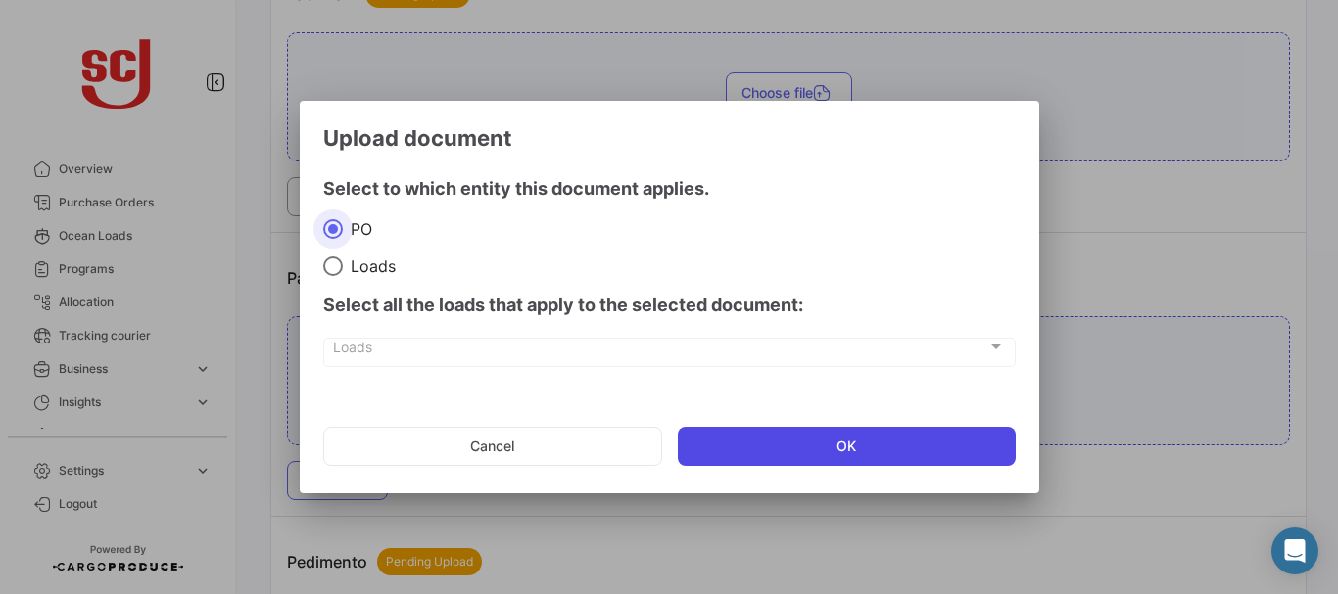
click at [819, 465] on button "OK" at bounding box center [847, 446] width 338 height 39
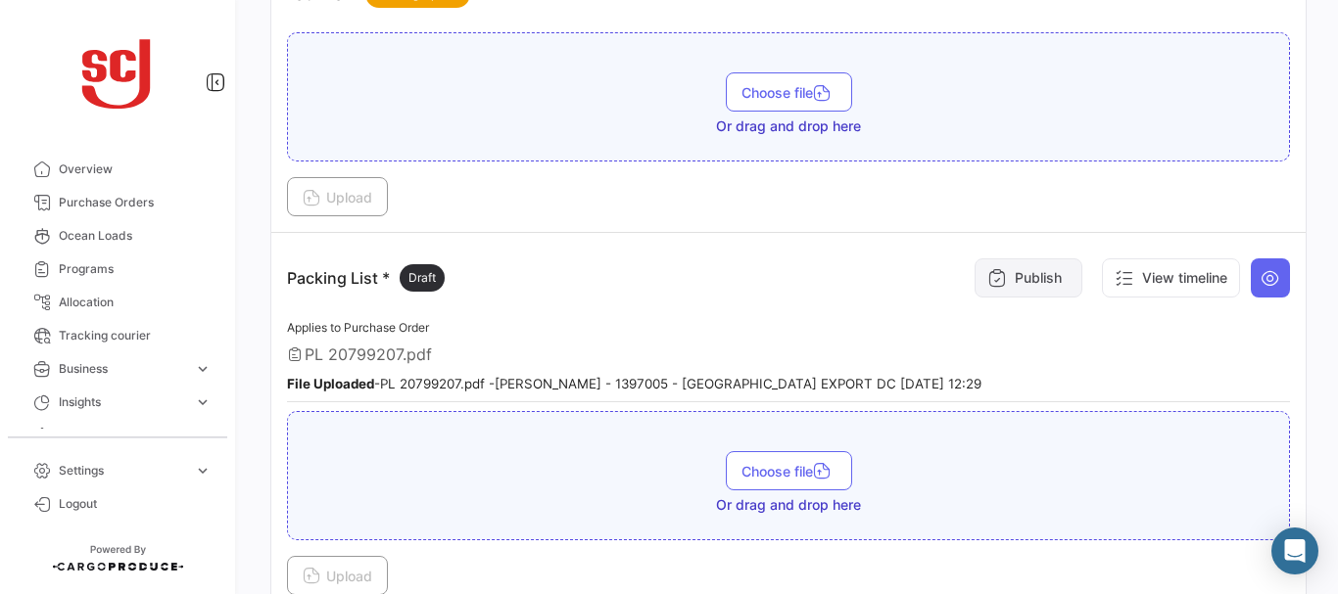
click at [1011, 290] on button "Publish" at bounding box center [1028, 278] width 108 height 39
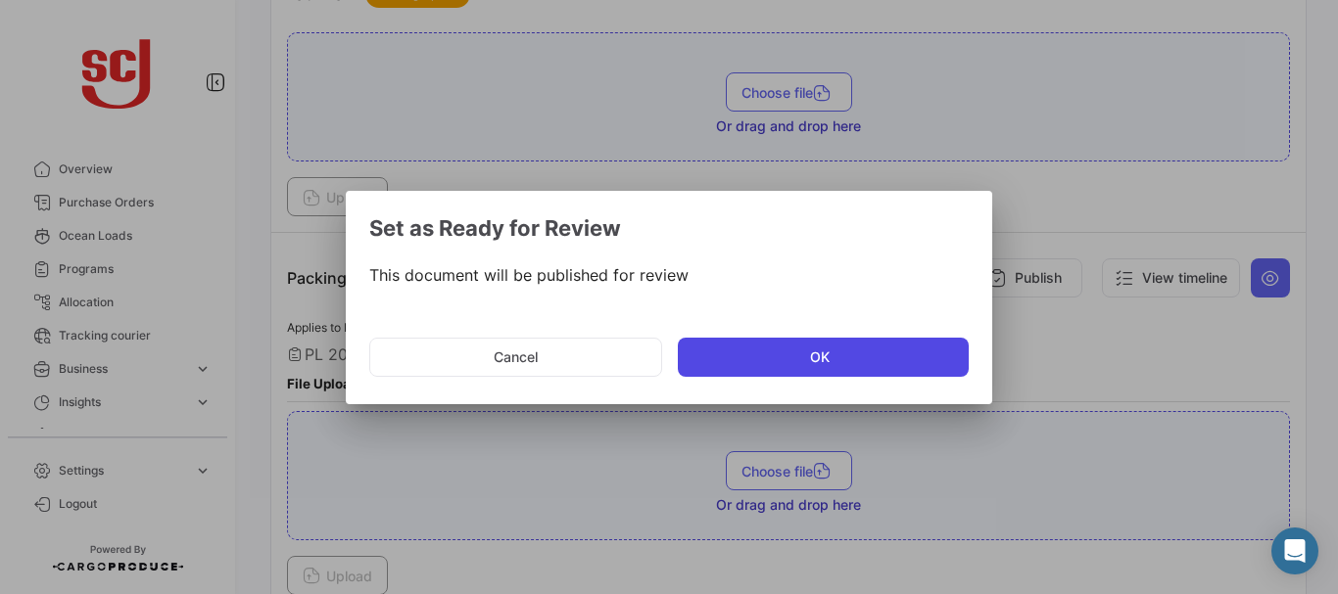
click at [717, 367] on button "OK" at bounding box center [823, 357] width 291 height 39
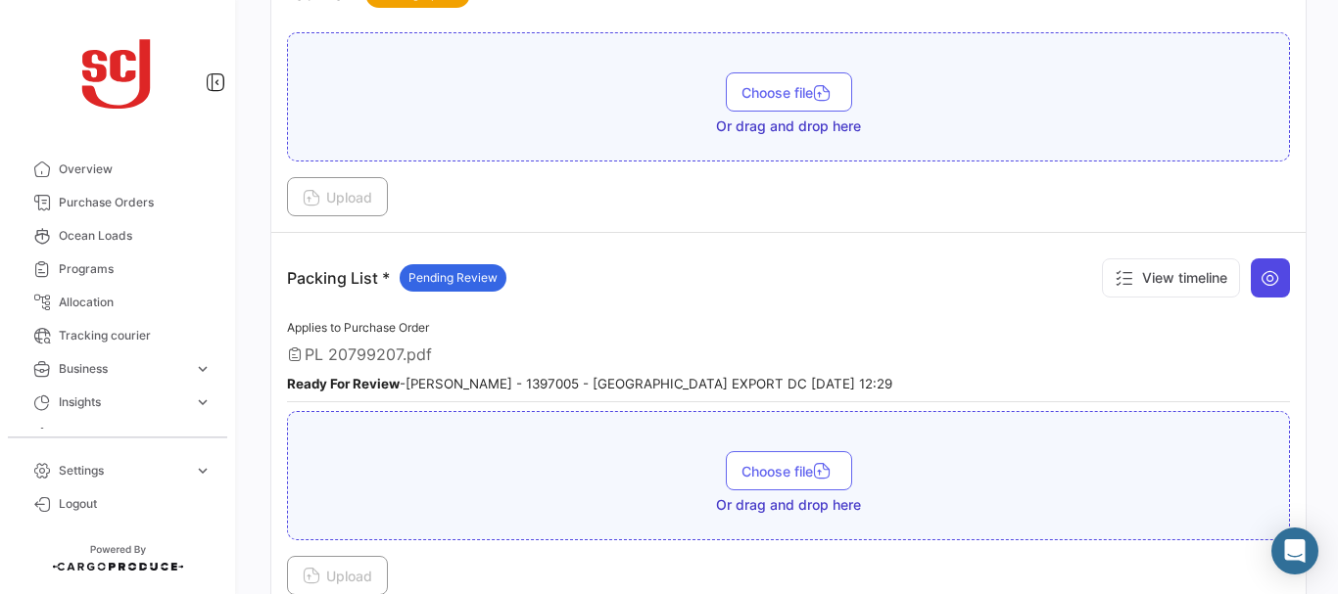
click at [1261, 268] on icon at bounding box center [1270, 278] width 20 height 20
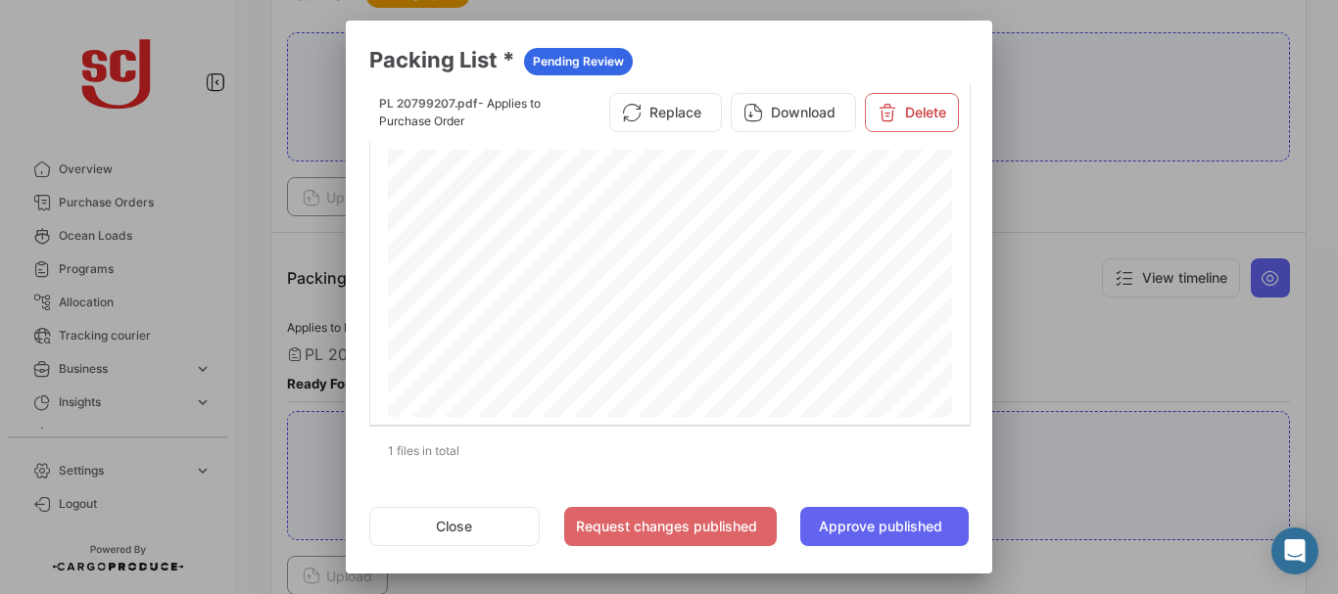
click at [1107, 224] on div at bounding box center [669, 297] width 1338 height 594
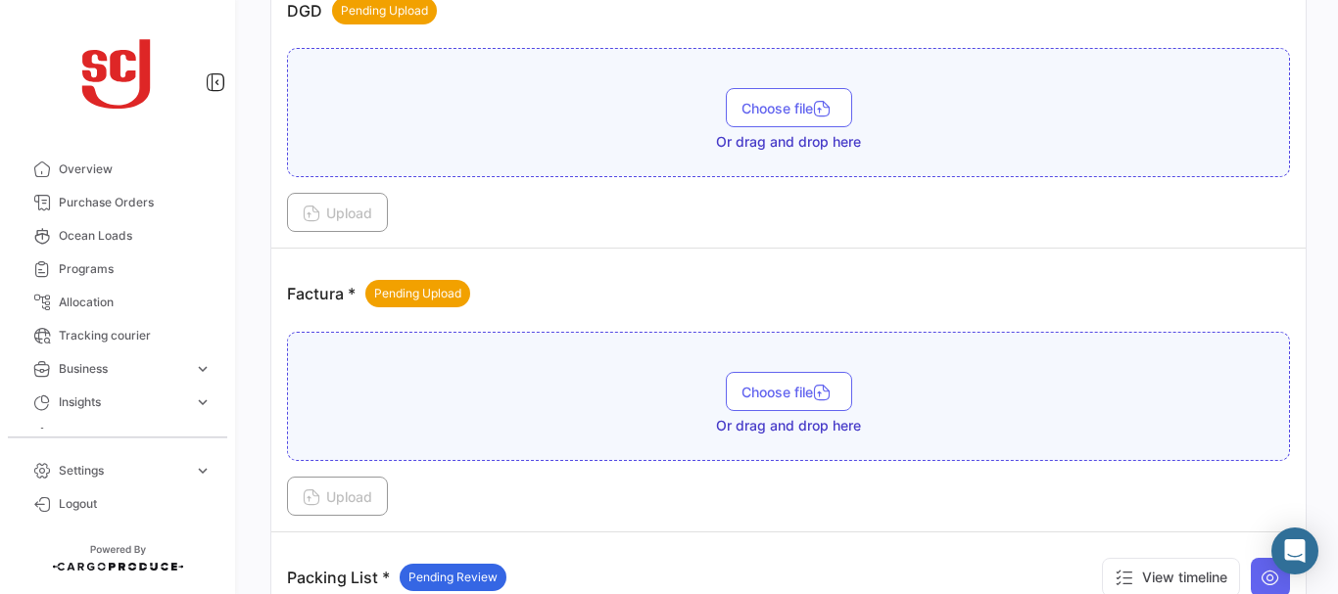
scroll to position [1370, 0]
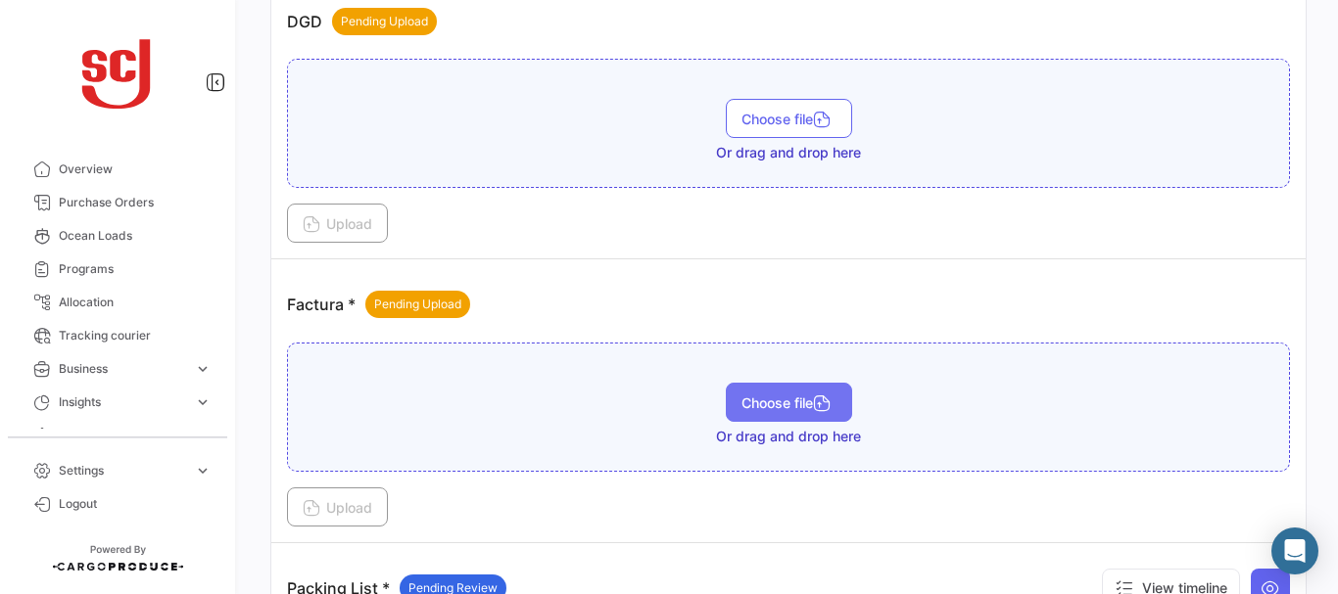
click at [772, 394] on button "Choose file" at bounding box center [789, 402] width 126 height 39
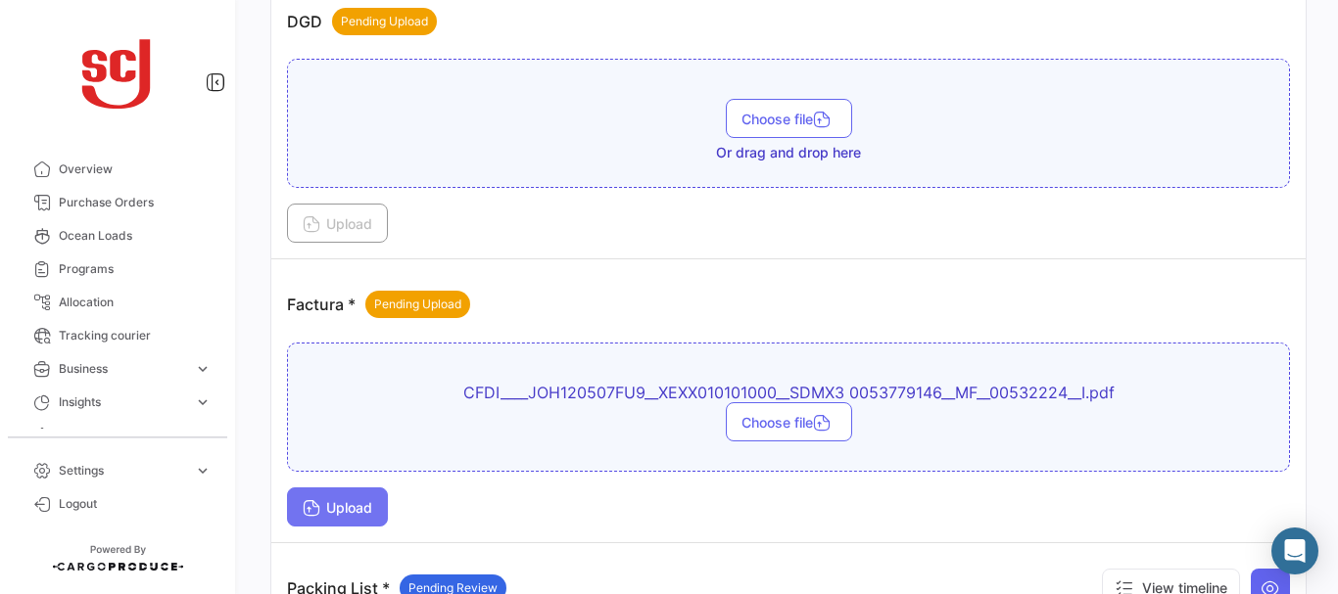
click at [356, 499] on span "Upload" at bounding box center [338, 507] width 70 height 17
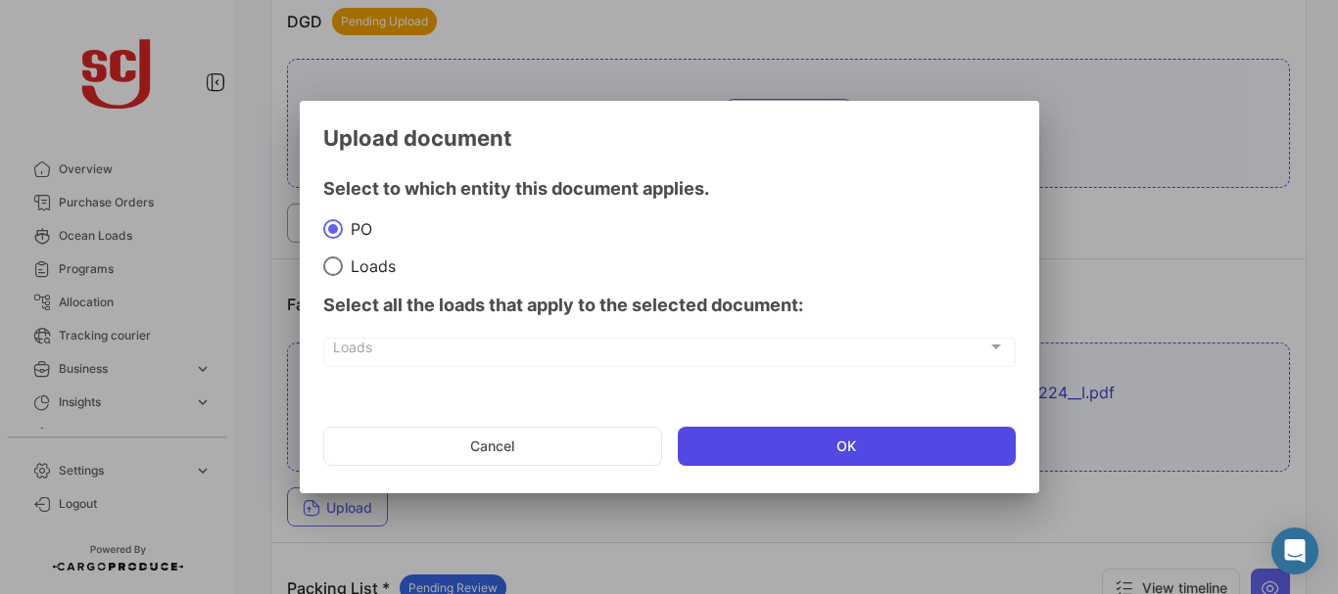
click at [825, 437] on button "OK" at bounding box center [847, 446] width 338 height 39
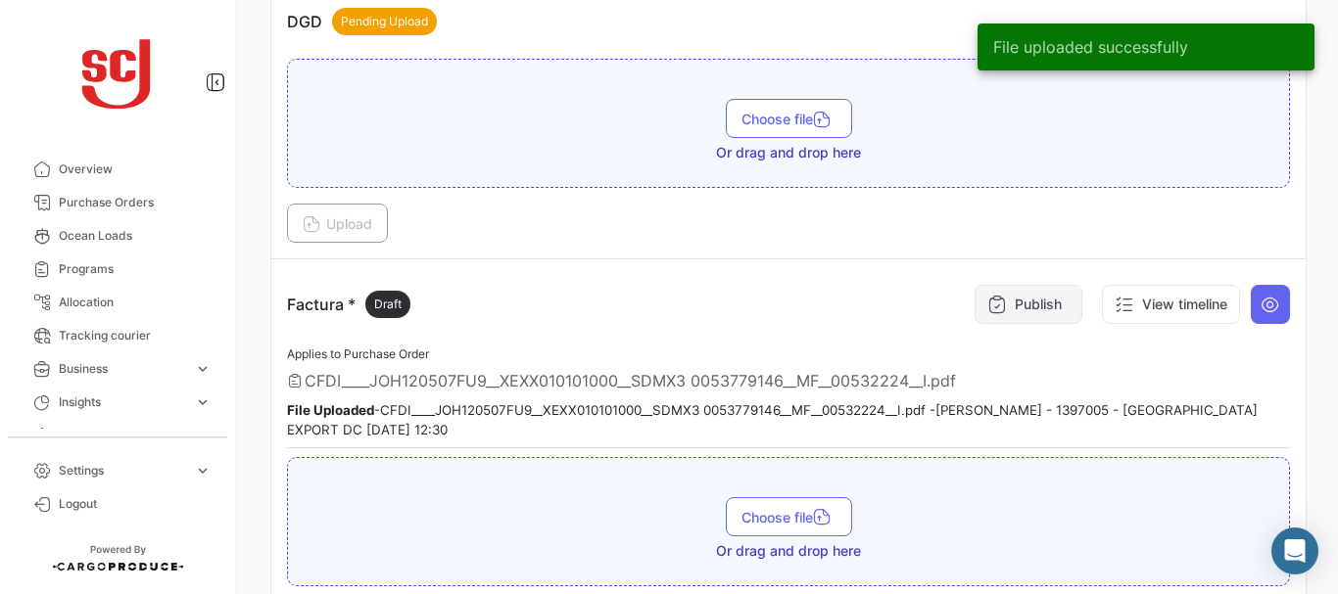
click at [1000, 309] on button "Publish" at bounding box center [1028, 304] width 108 height 39
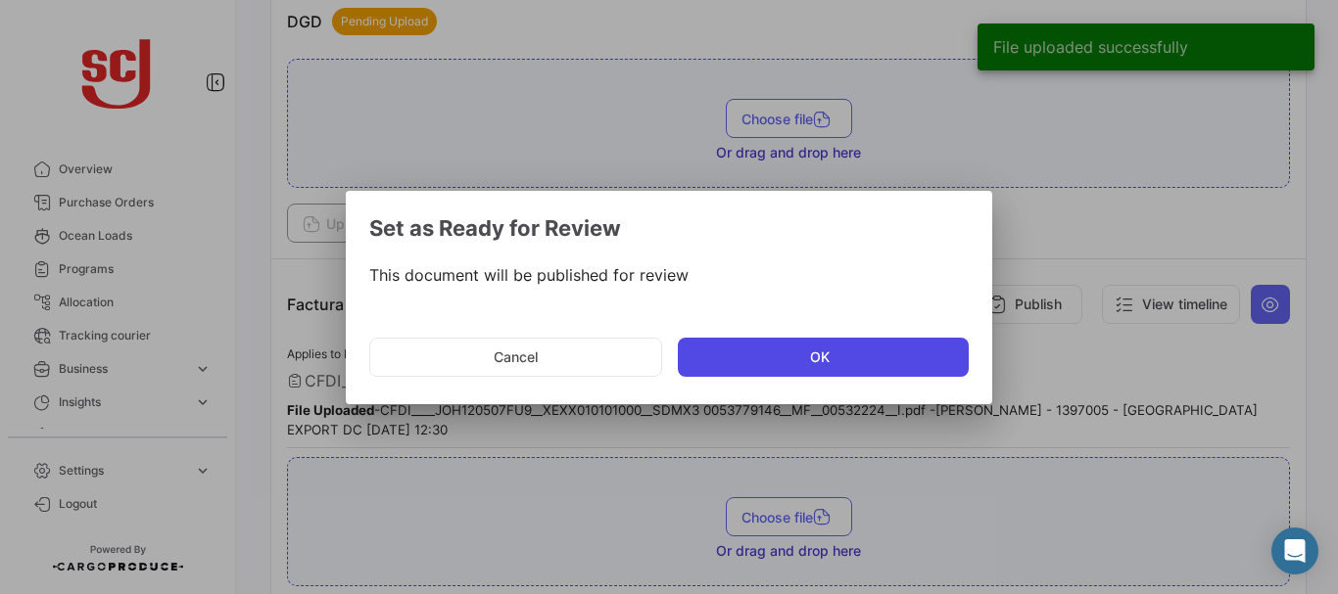
click at [799, 353] on button "OK" at bounding box center [823, 357] width 291 height 39
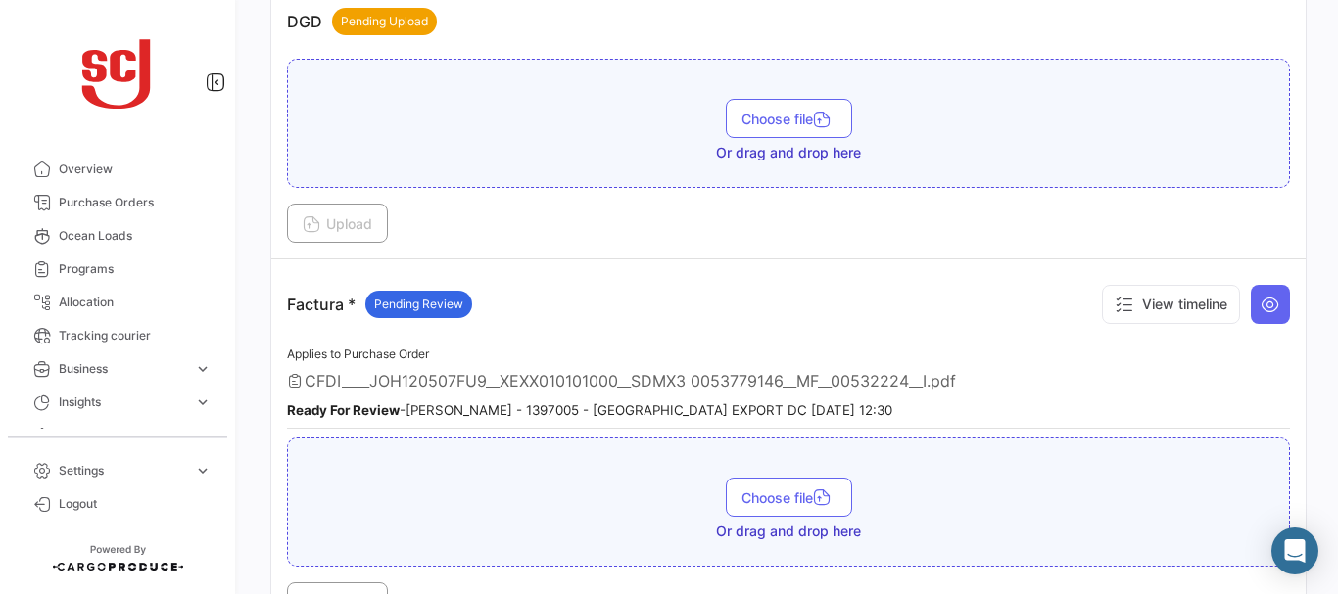
click at [773, 283] on div "Factura * Pending Review View timeline" at bounding box center [788, 304] width 1003 height 59
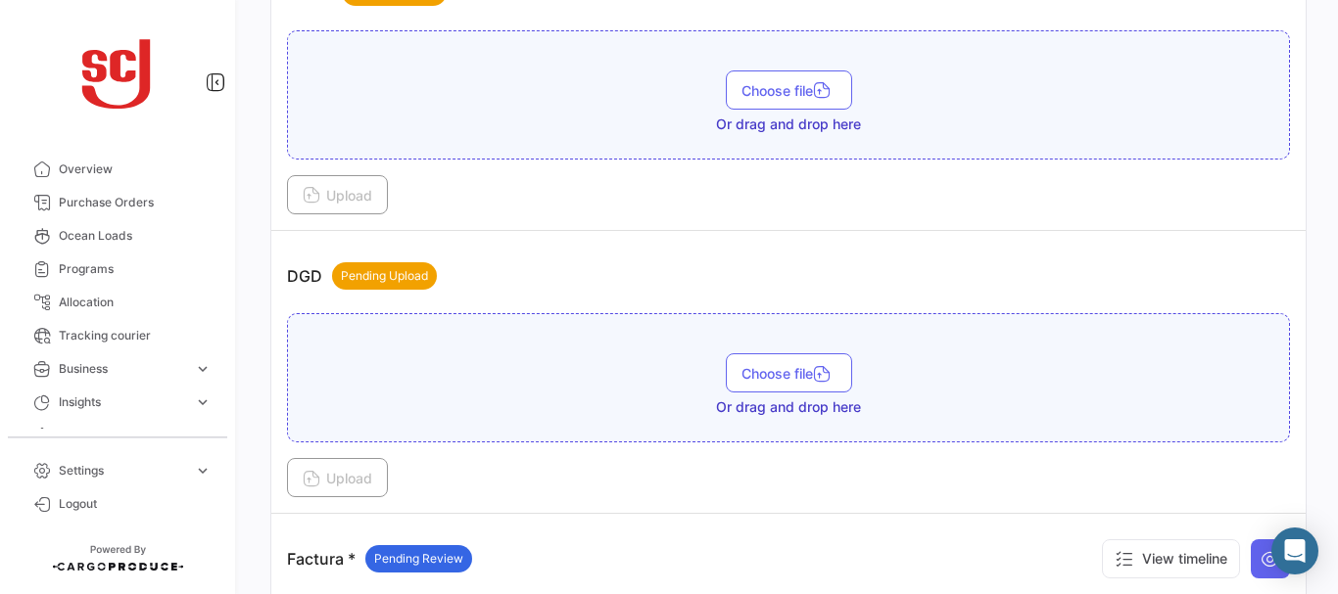
scroll to position [1109, 0]
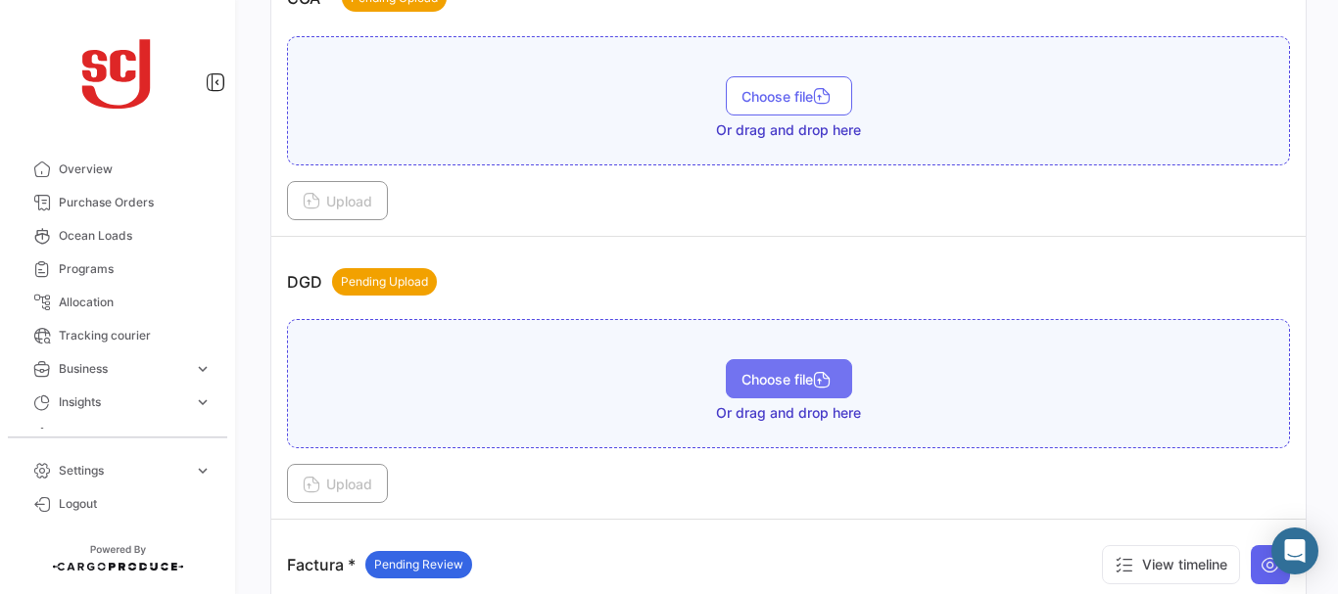
click at [755, 375] on span "Choose file" at bounding box center [788, 379] width 95 height 17
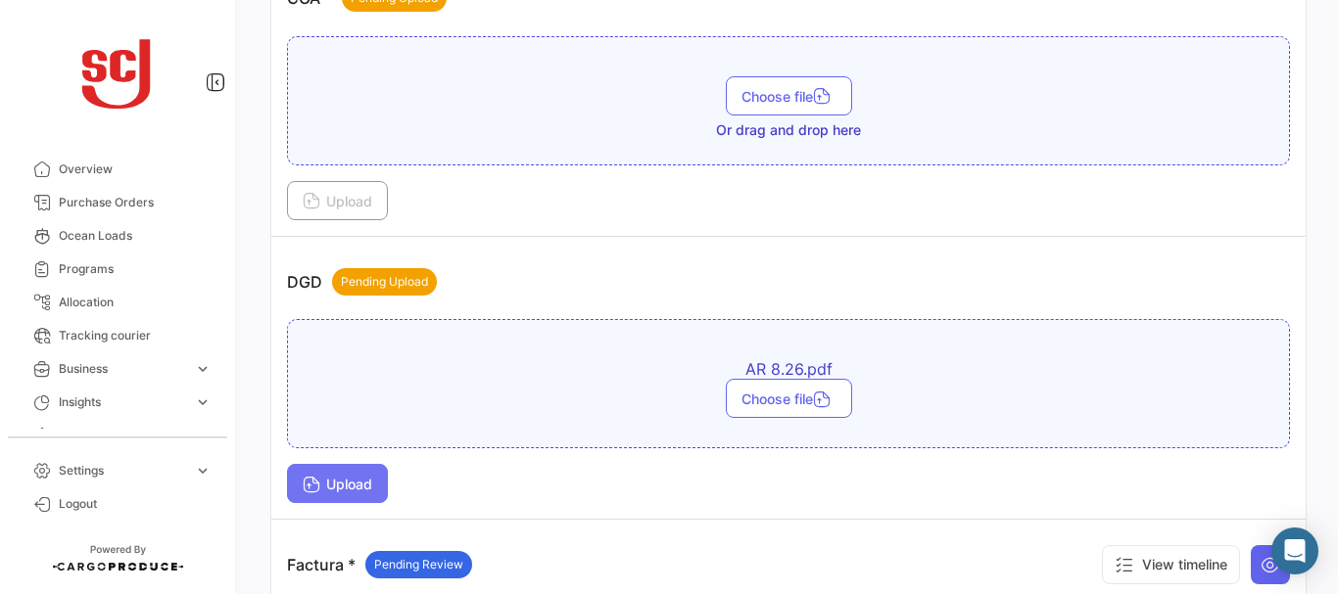
click at [344, 482] on span "Upload" at bounding box center [338, 484] width 70 height 17
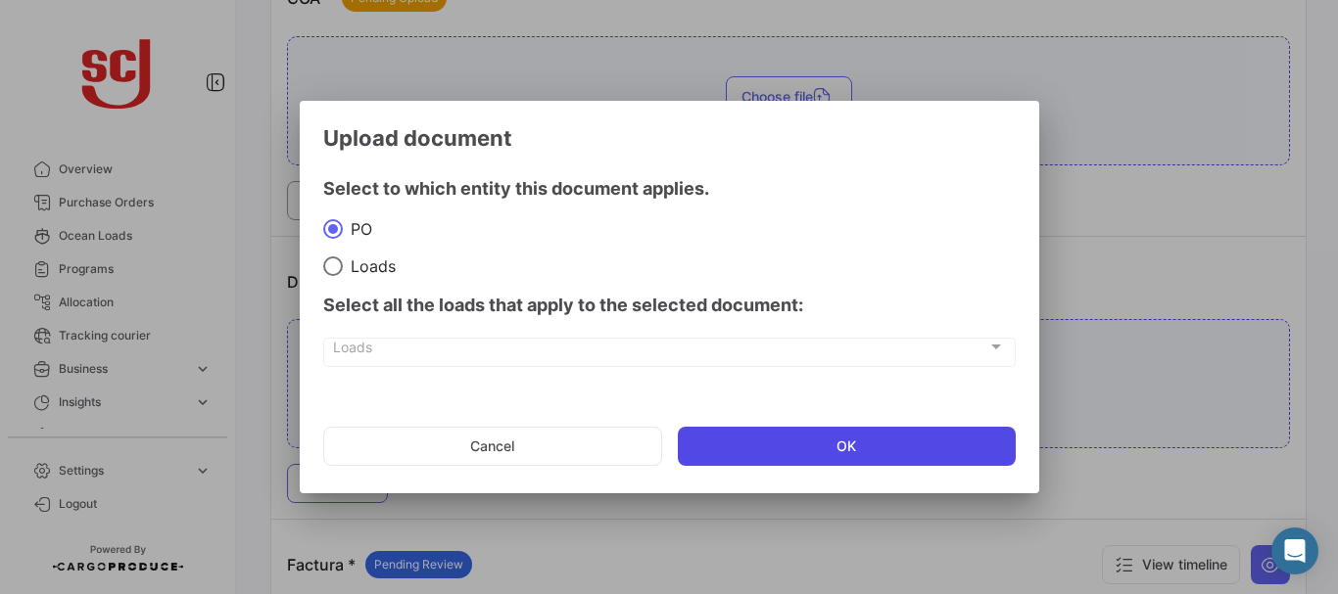
click at [823, 456] on button "OK" at bounding box center [847, 446] width 338 height 39
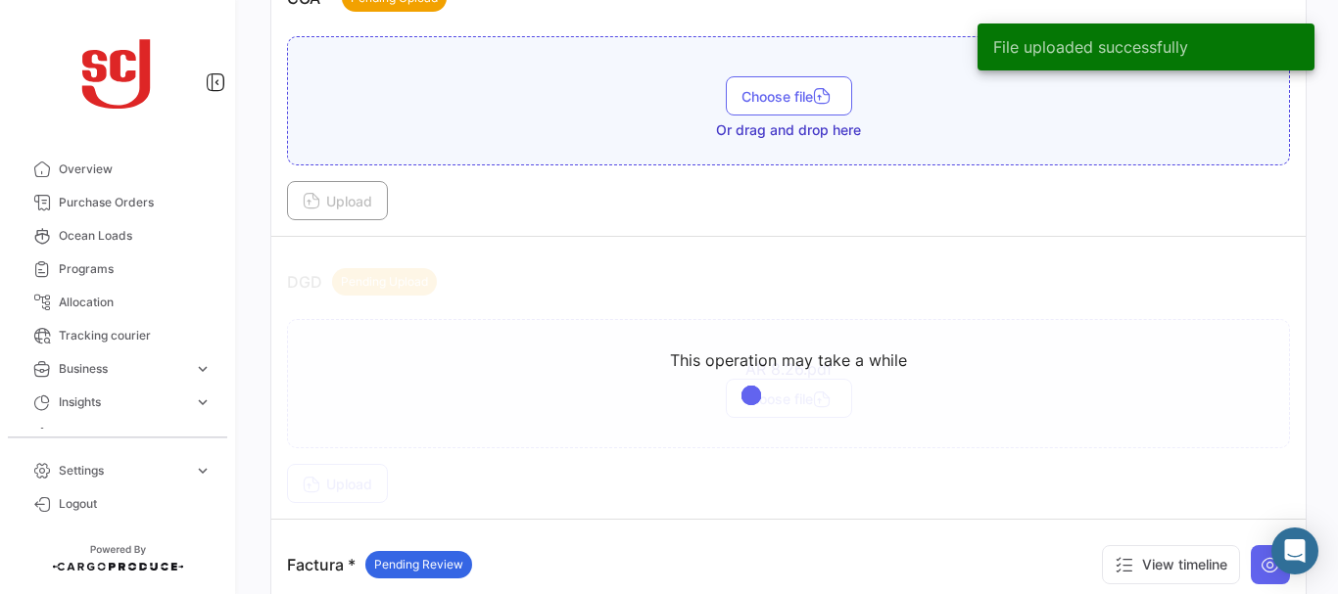
drag, startPoint x: 1337, startPoint y: 245, endPoint x: 825, endPoint y: 246, distance: 511.1
click at [825, 246] on app-loading-simple-component "This operation may take a while" at bounding box center [788, 378] width 1034 height 283
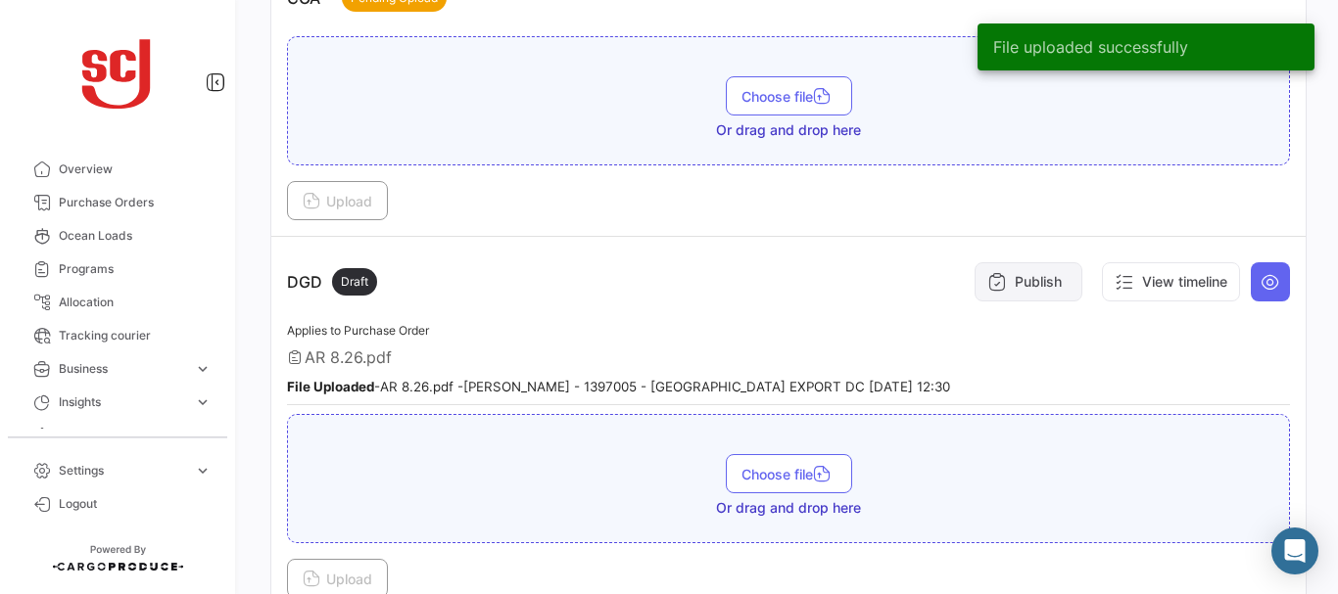
click at [1031, 282] on button "Publish" at bounding box center [1028, 281] width 108 height 39
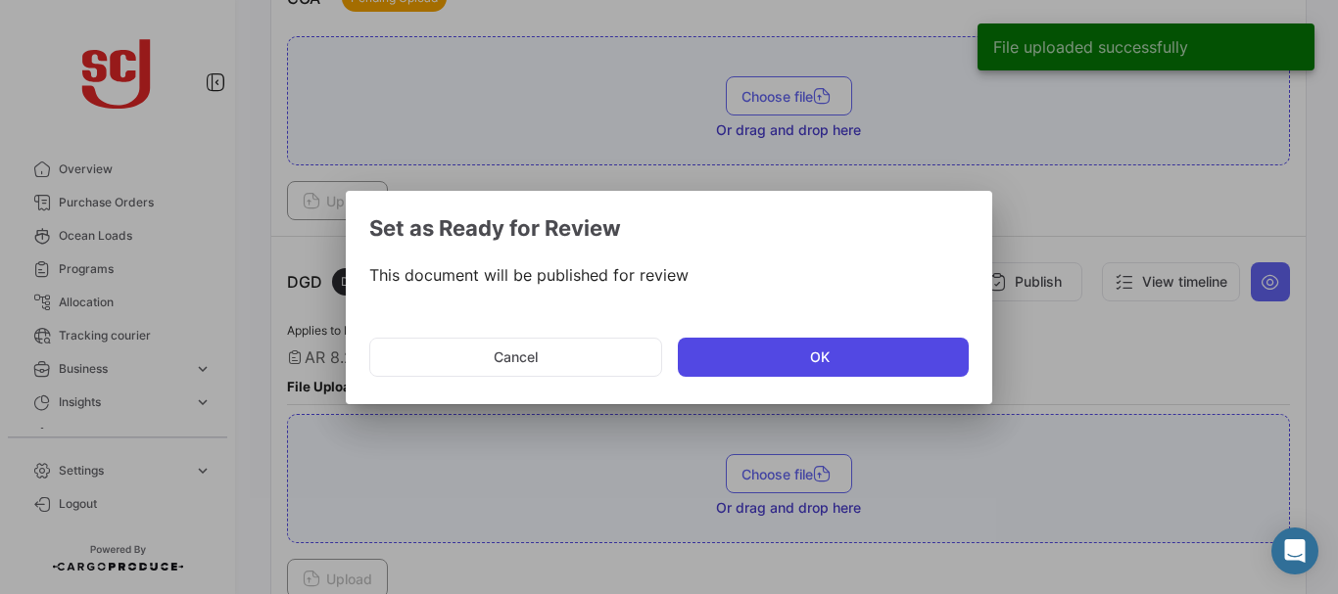
click at [732, 352] on button "OK" at bounding box center [823, 357] width 291 height 39
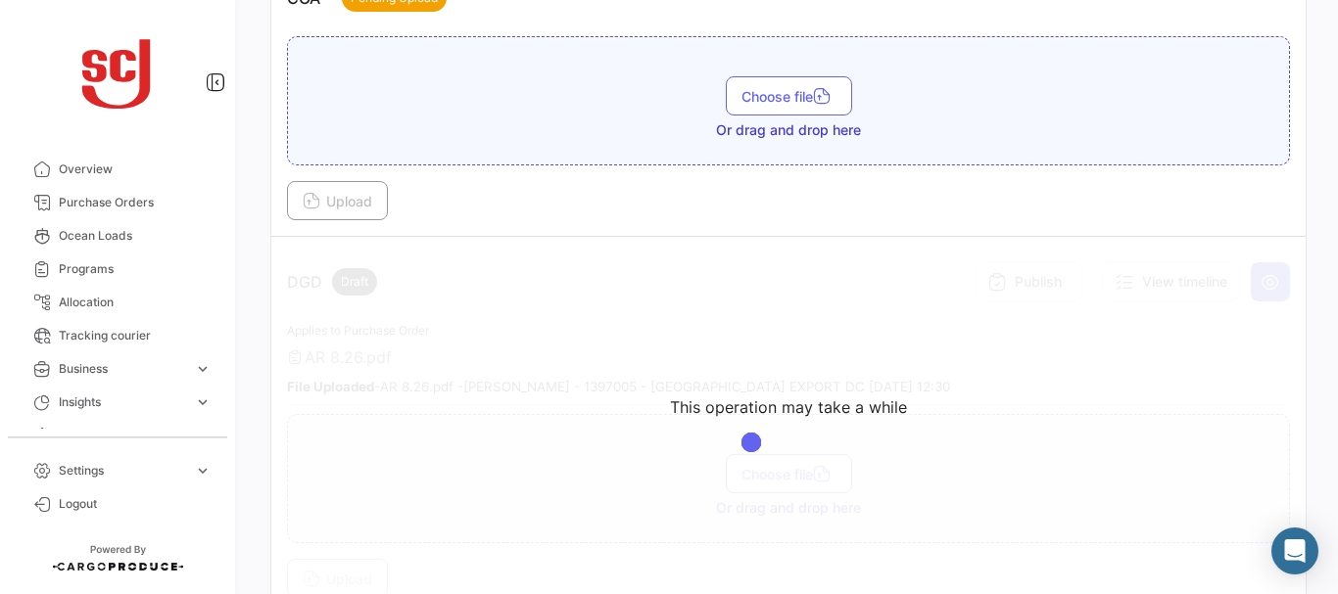
drag, startPoint x: 1334, startPoint y: 265, endPoint x: 773, endPoint y: 207, distance: 564.1
click at [773, 207] on div "Upload" at bounding box center [788, 200] width 1003 height 39
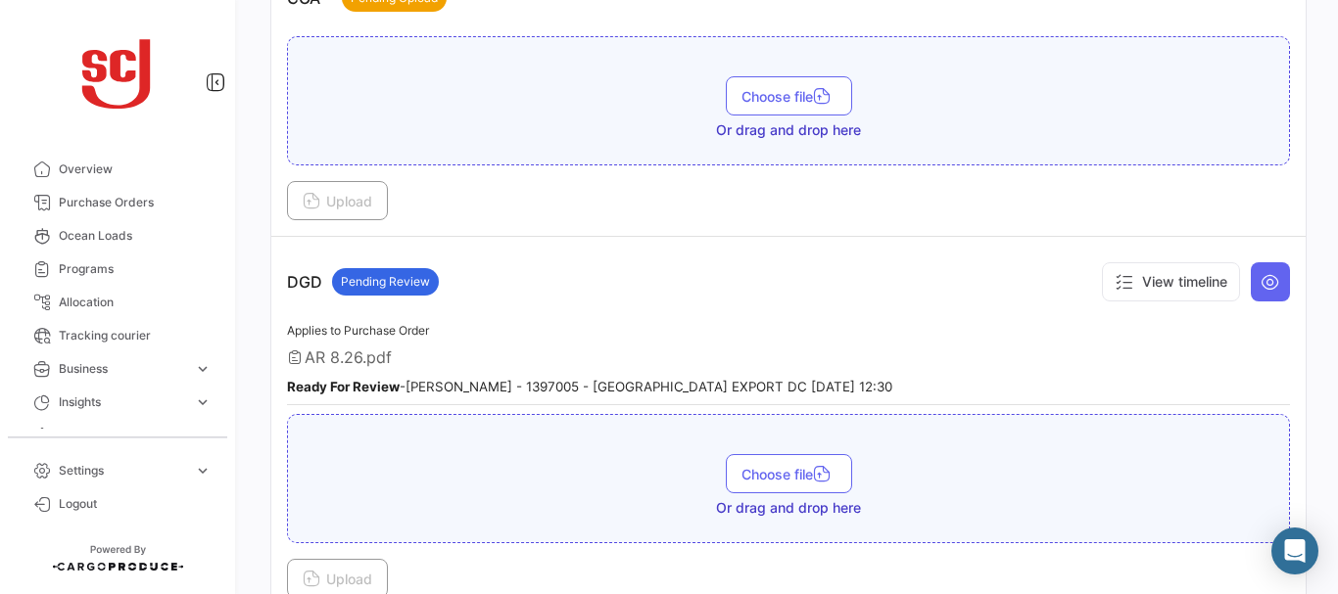
drag, startPoint x: 1327, startPoint y: 252, endPoint x: 1335, endPoint y: 209, distance: 43.8
drag, startPoint x: 1335, startPoint y: 209, endPoint x: 903, endPoint y: 173, distance: 433.3
click at [903, 173] on div "Choose file Or drag and drop here Upload" at bounding box center [788, 128] width 1003 height 184
drag, startPoint x: 1334, startPoint y: 221, endPoint x: 827, endPoint y: 218, distance: 506.2
click at [827, 218] on div "Upload" at bounding box center [788, 200] width 1003 height 39
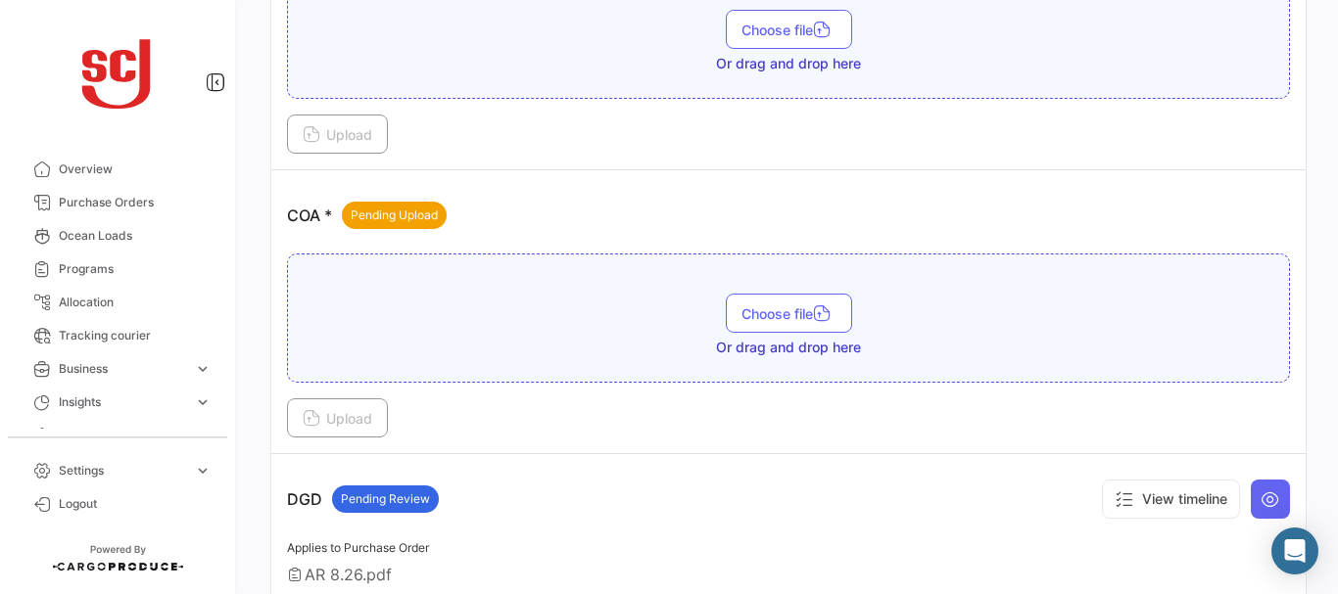
scroll to position [875, 0]
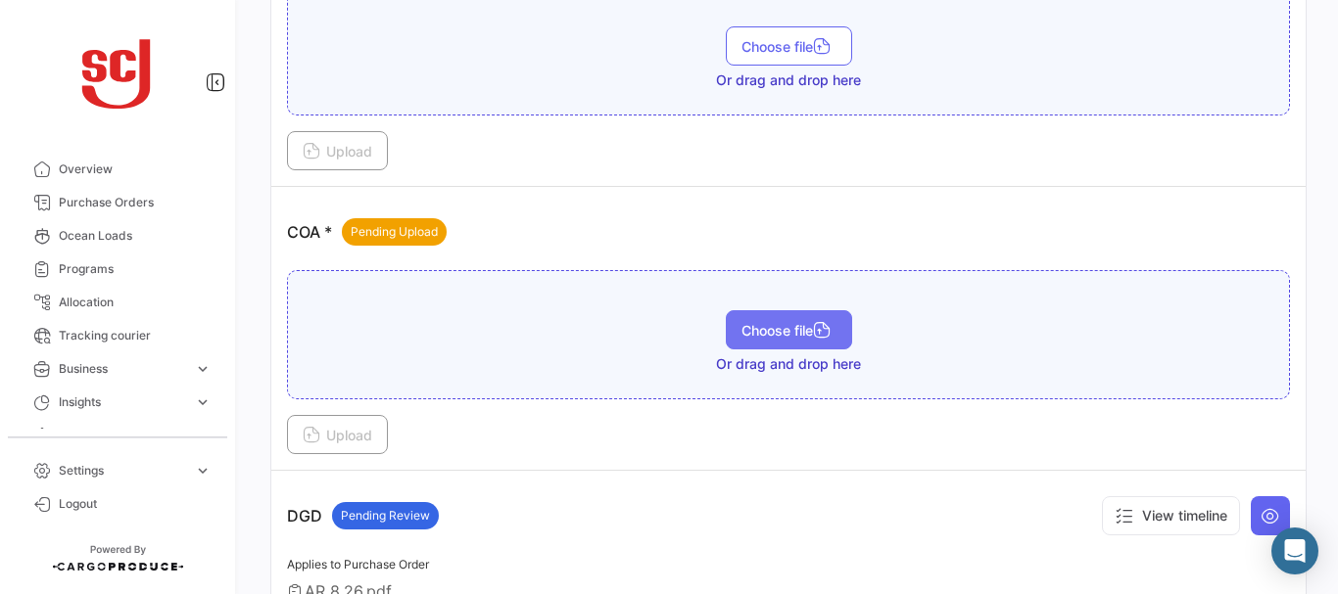
click at [778, 324] on span "Choose file" at bounding box center [788, 330] width 95 height 17
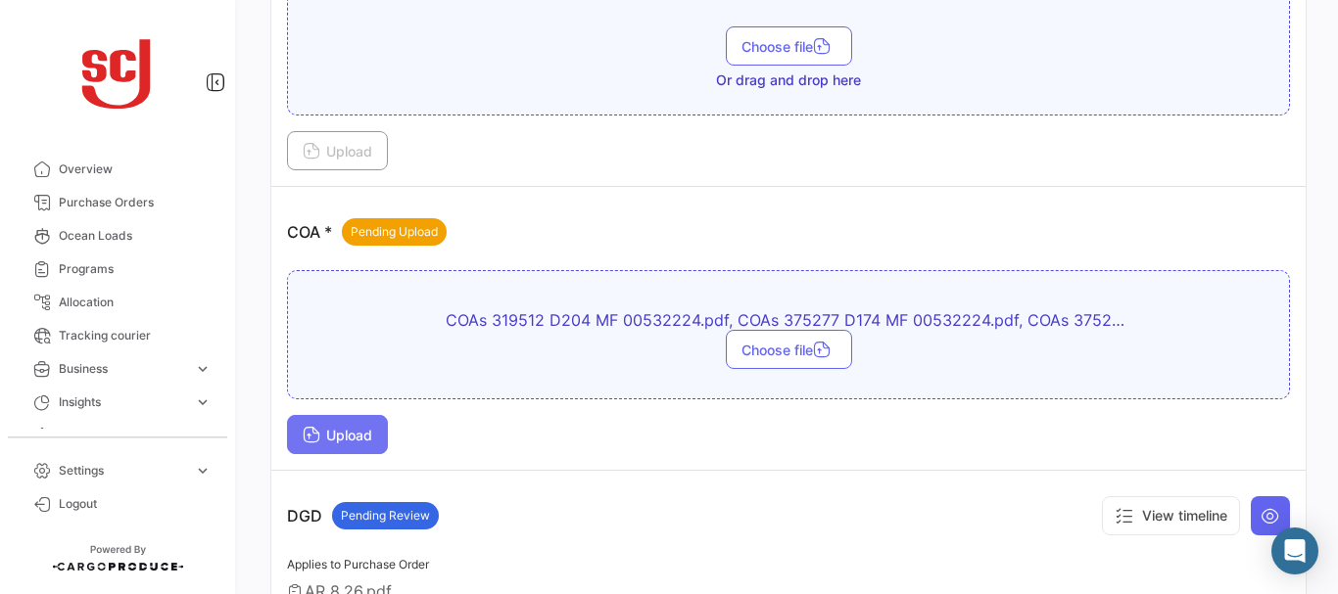
click at [359, 434] on span "Upload" at bounding box center [338, 435] width 70 height 17
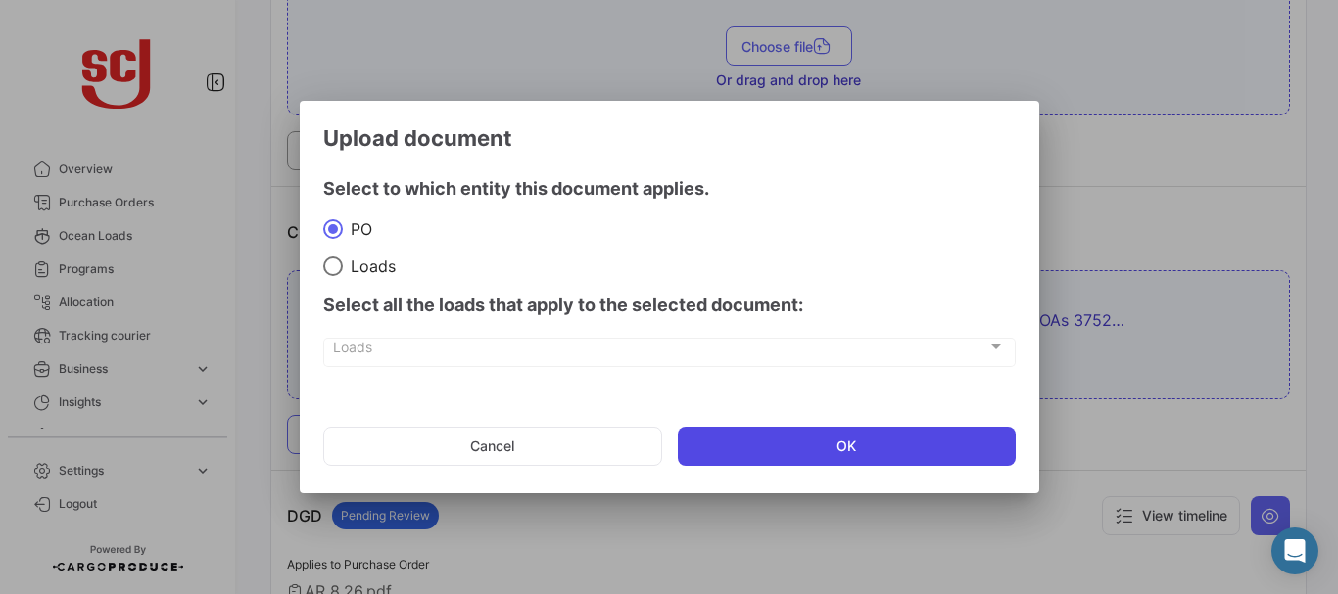
click at [805, 465] on button "OK" at bounding box center [847, 446] width 338 height 39
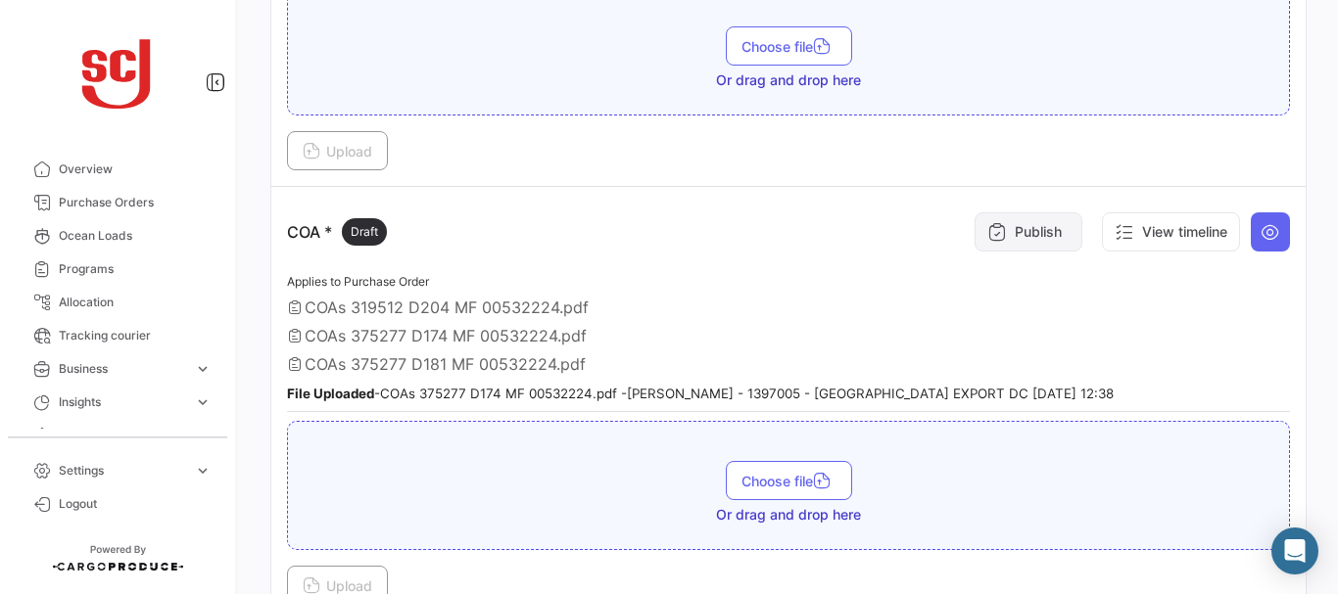
click at [1036, 230] on button "Publish" at bounding box center [1028, 231] width 108 height 39
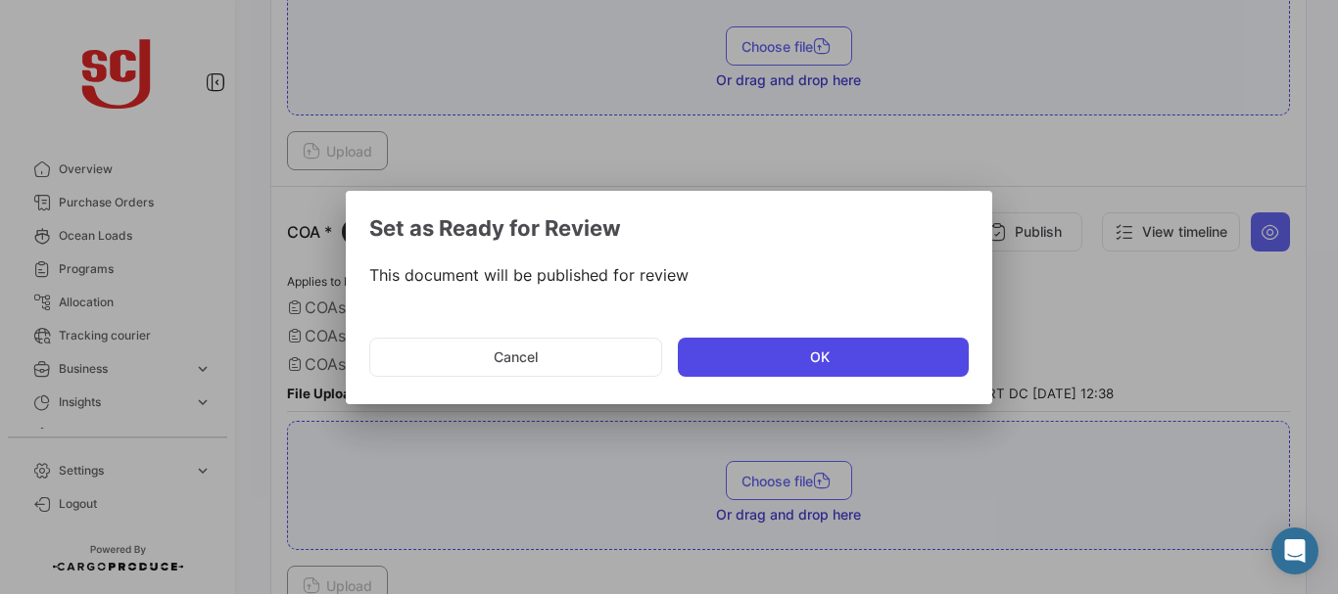
click at [775, 349] on button "OK" at bounding box center [823, 357] width 291 height 39
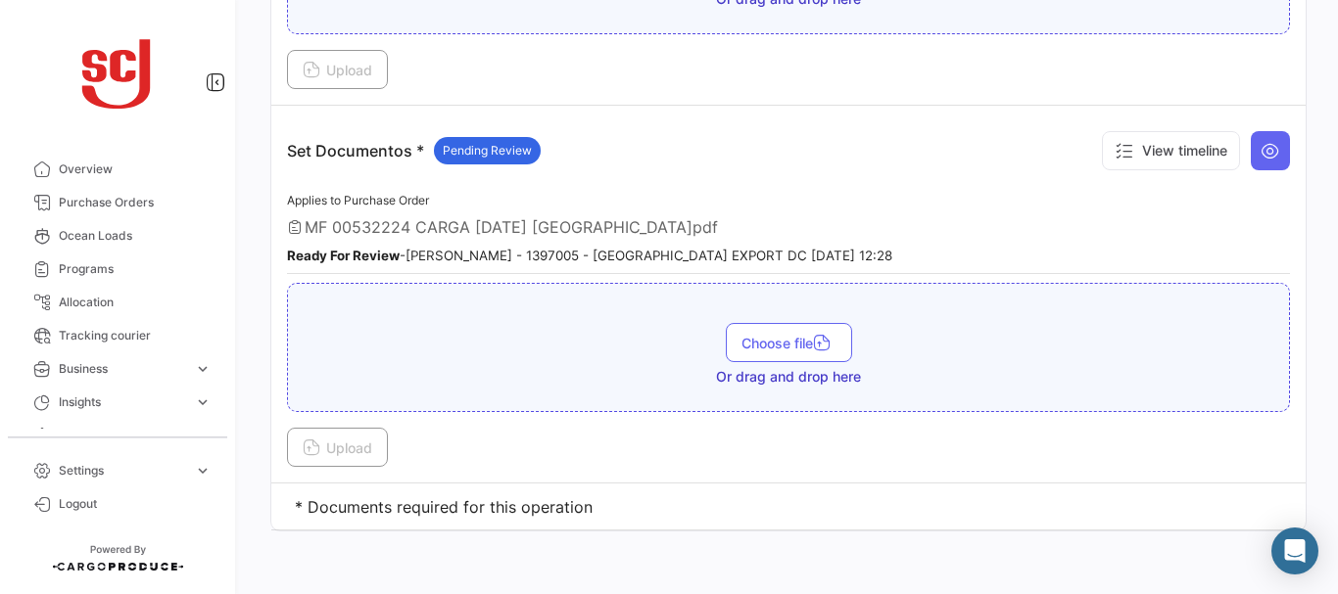
scroll to position [0, 0]
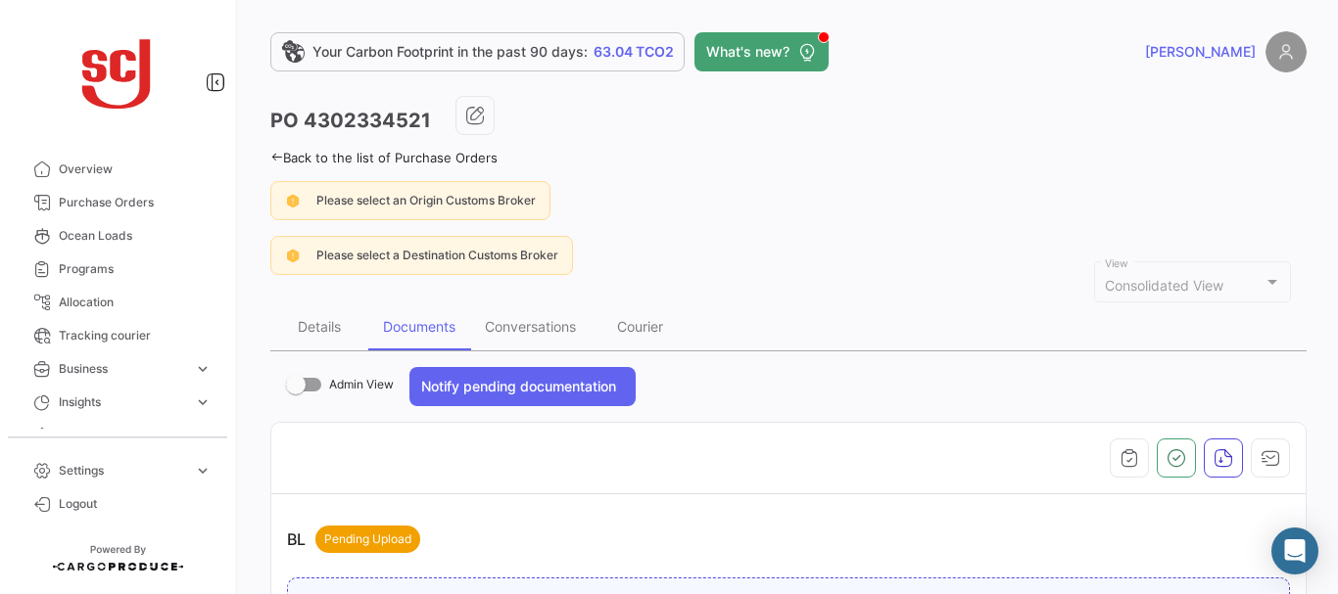
click at [377, 123] on h3 "PO 4302334521" at bounding box center [350, 120] width 161 height 27
copy h3 "4302334521"
